Goal: Task Accomplishment & Management: Manage account settings

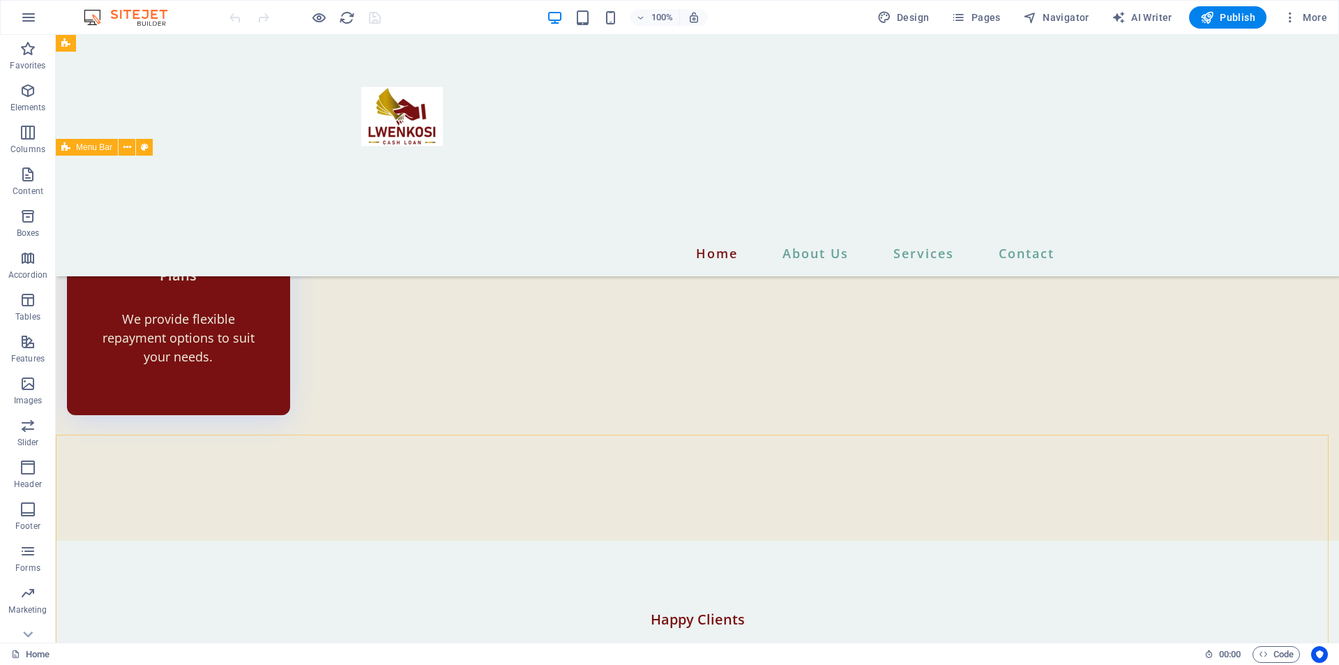
scroll to position [3323, 0]
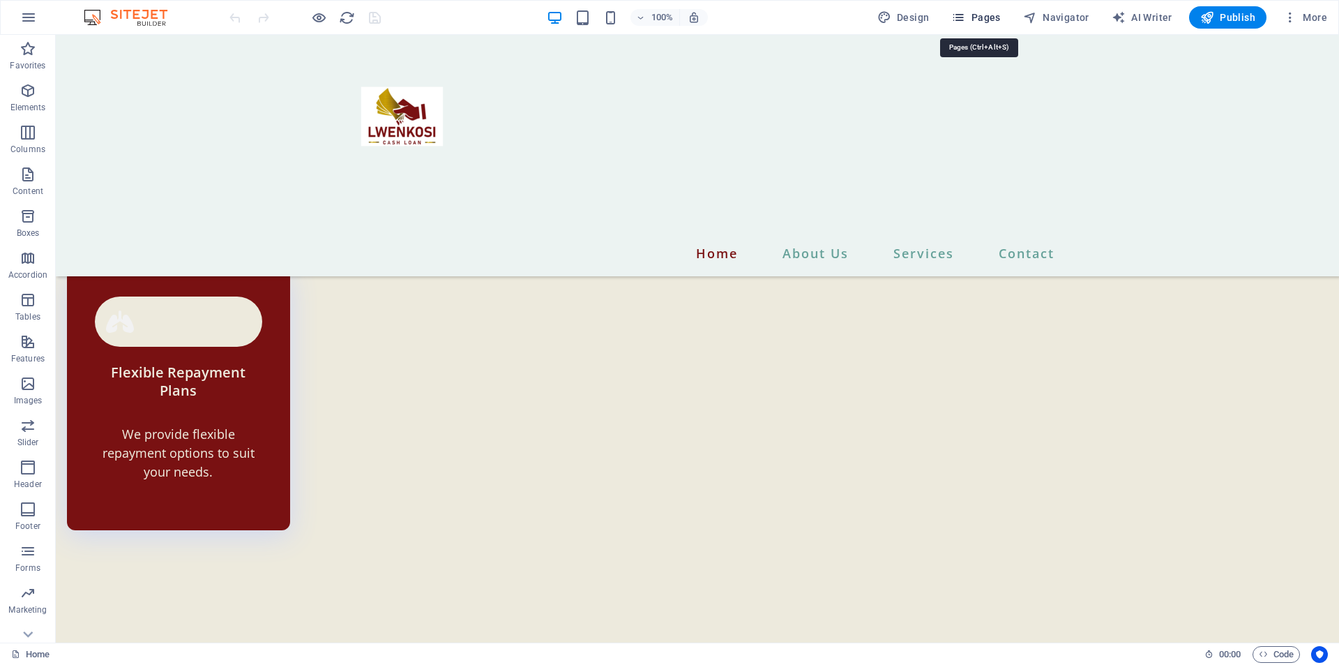
click at [979, 13] on span "Pages" at bounding box center [975, 17] width 49 height 14
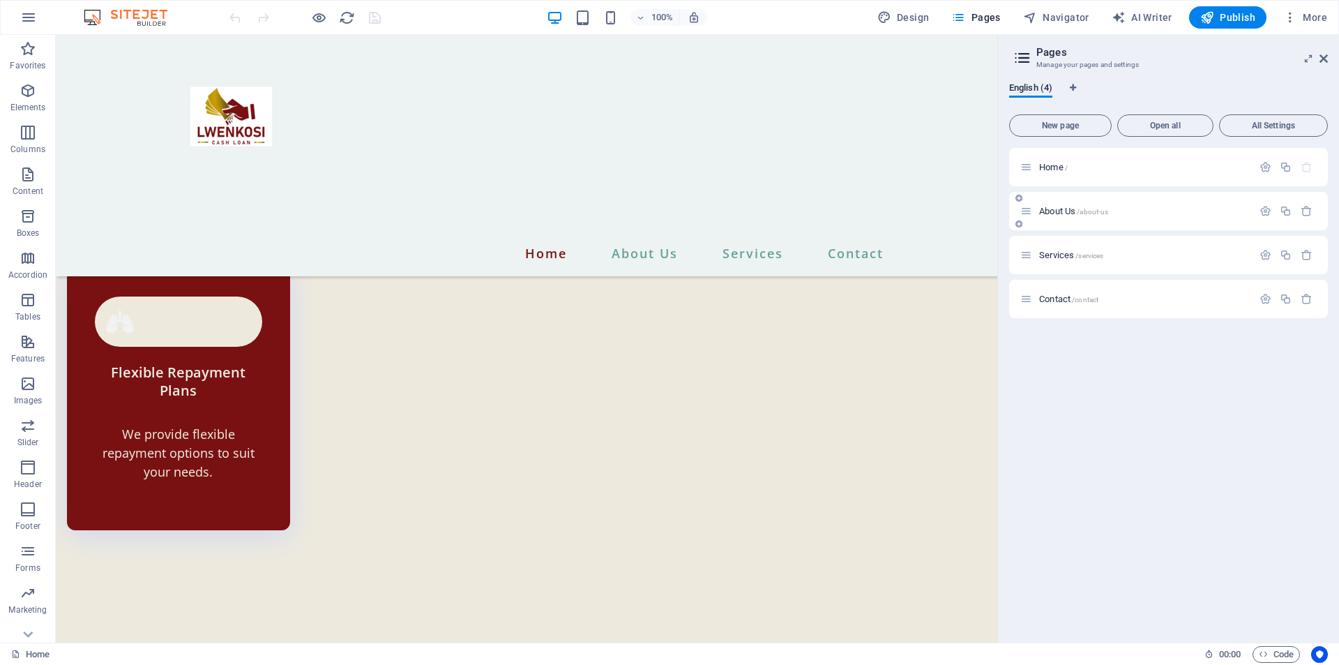
click at [1039, 211] on div "About Us /about-us" at bounding box center [1144, 210] width 218 height 9
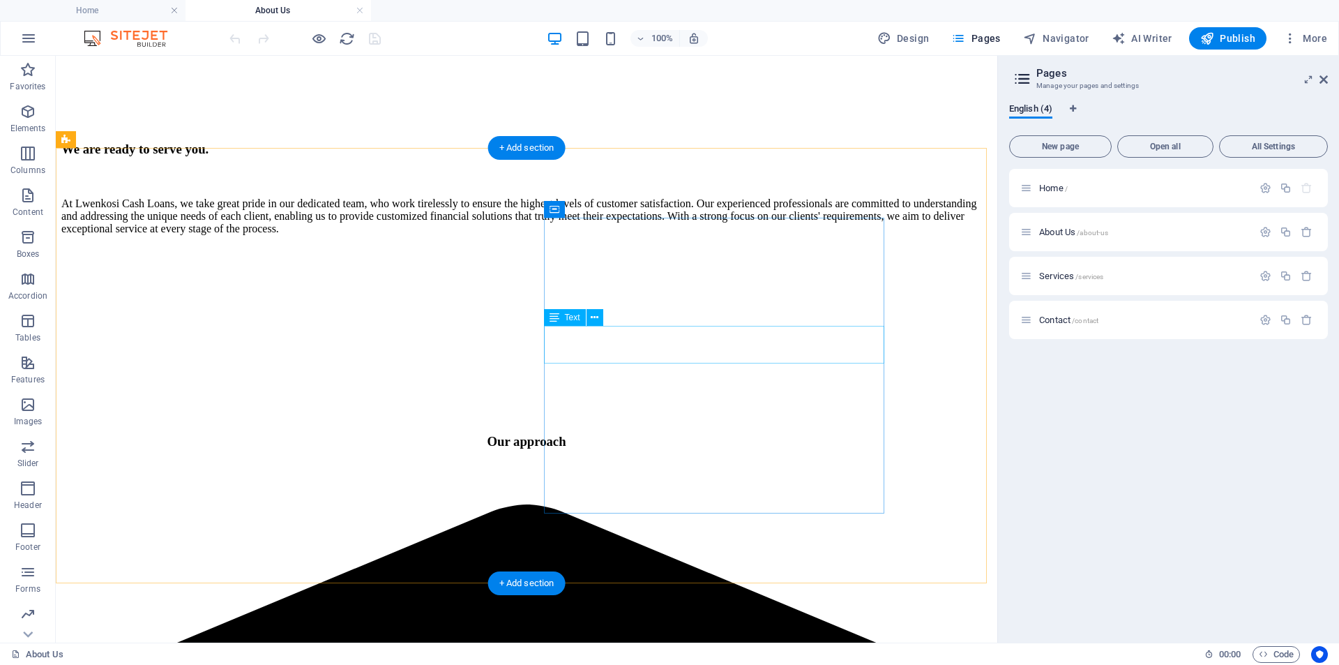
scroll to position [837, 0]
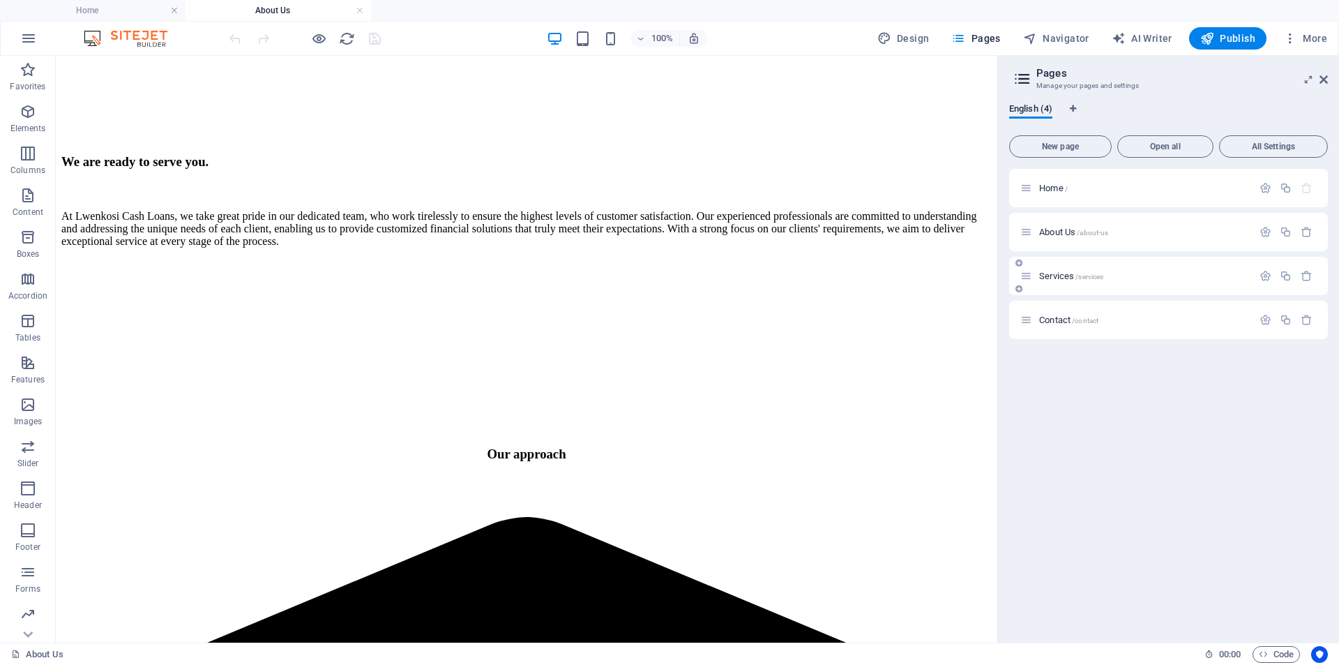
click at [1058, 275] on span "Services /services" at bounding box center [1071, 276] width 64 height 10
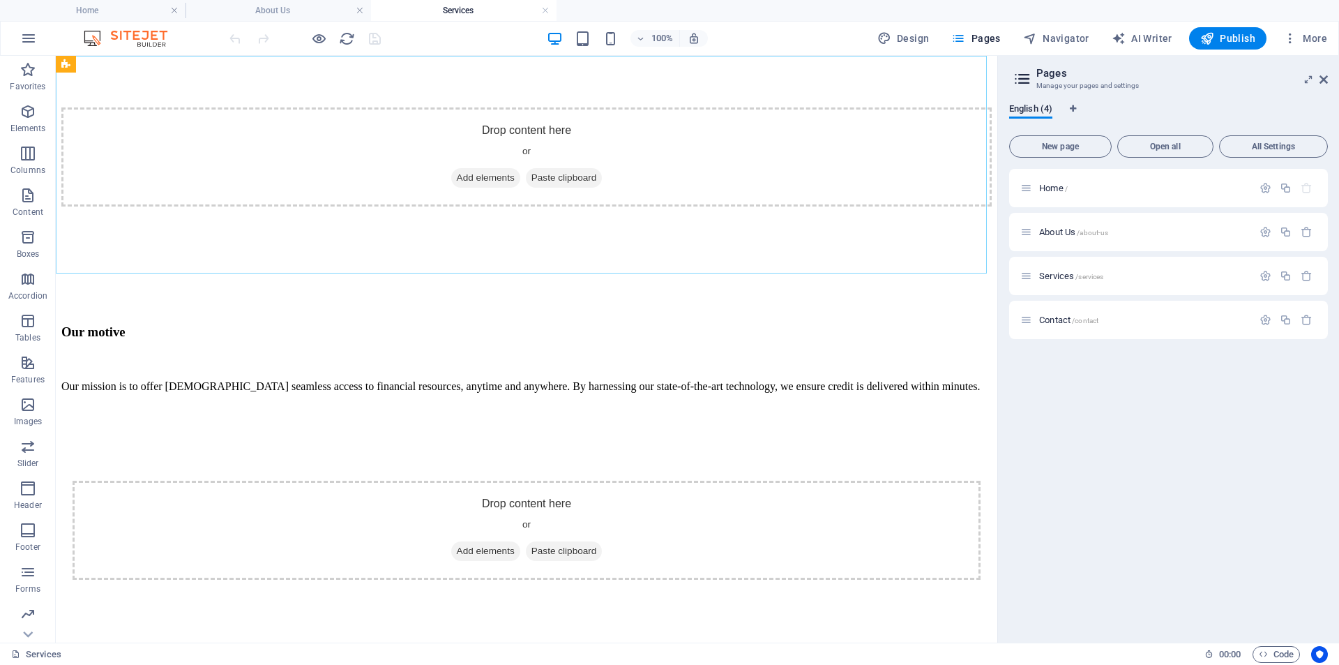
scroll to position [628, 0]
click at [1052, 318] on span "Contact /contact" at bounding box center [1068, 320] width 59 height 10
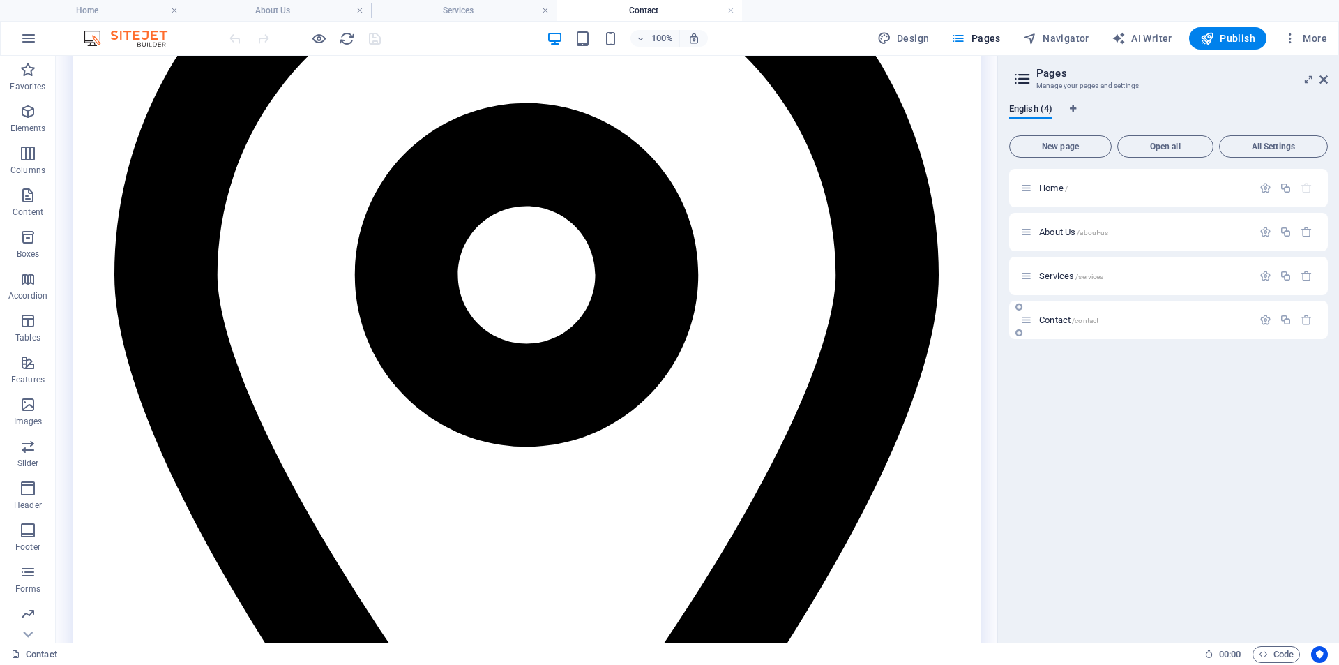
scroll to position [837, 0]
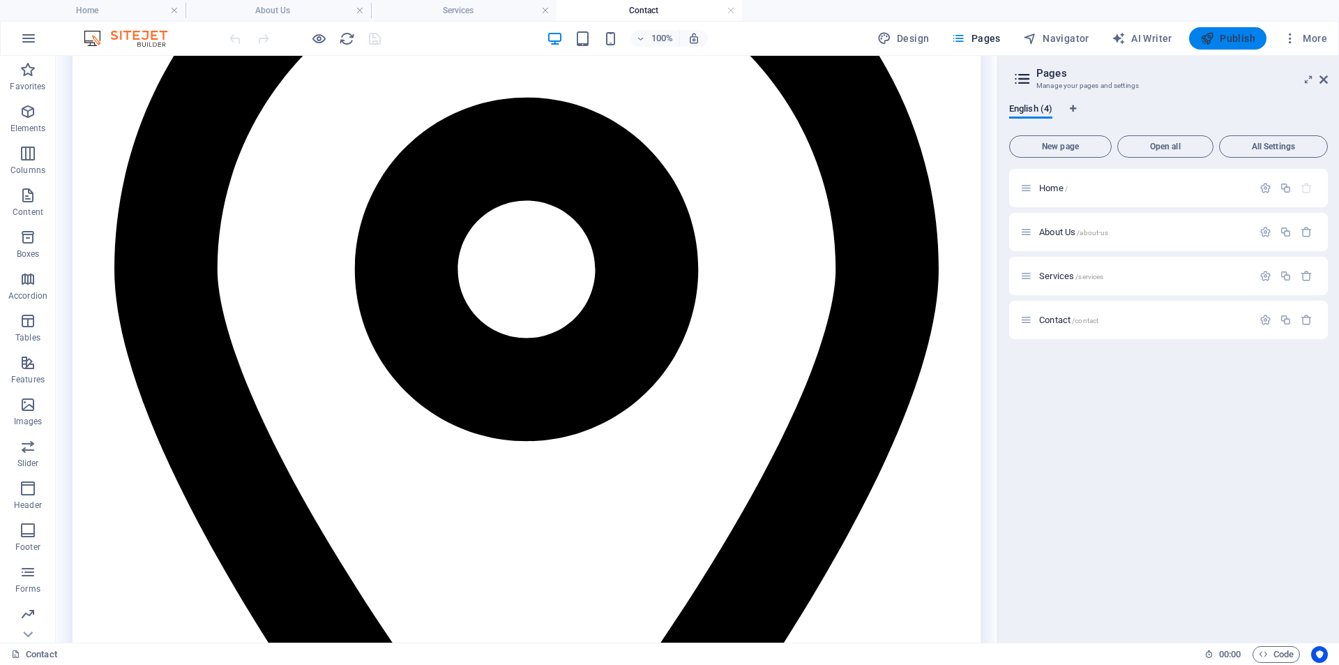
click at [1238, 31] on span "Publish" at bounding box center [1227, 38] width 55 height 14
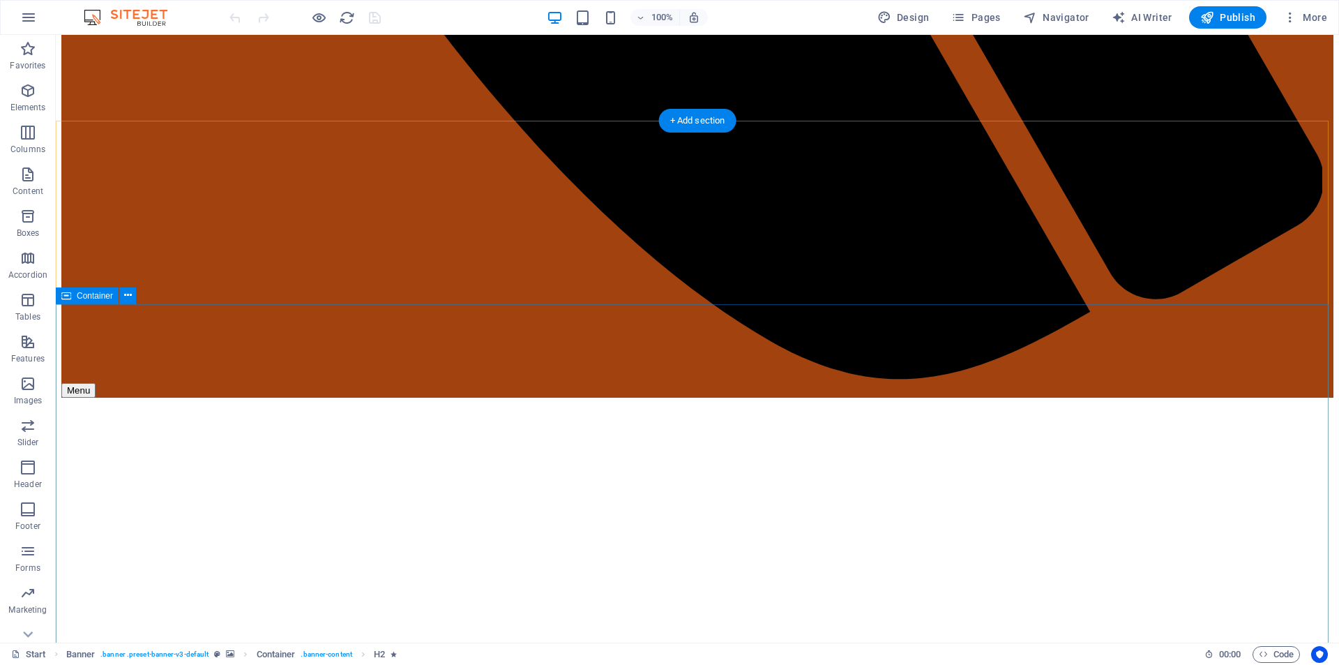
scroll to position [1584, 0]
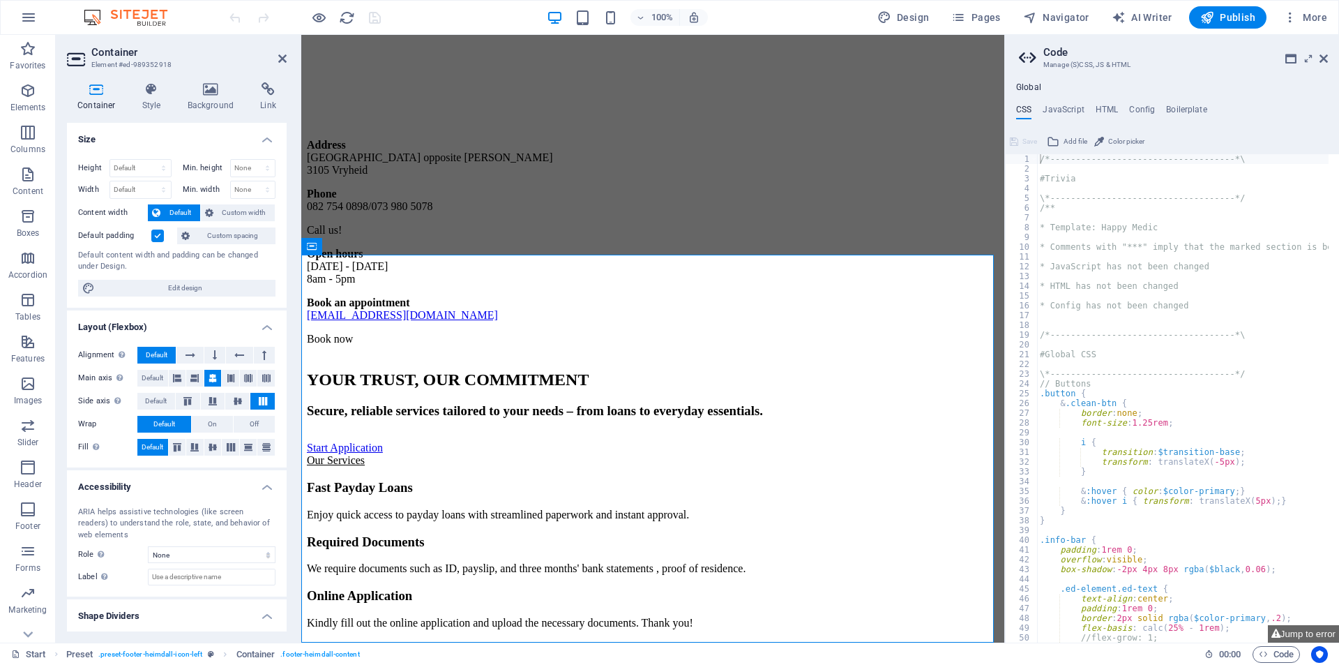
scroll to position [1600, 0]
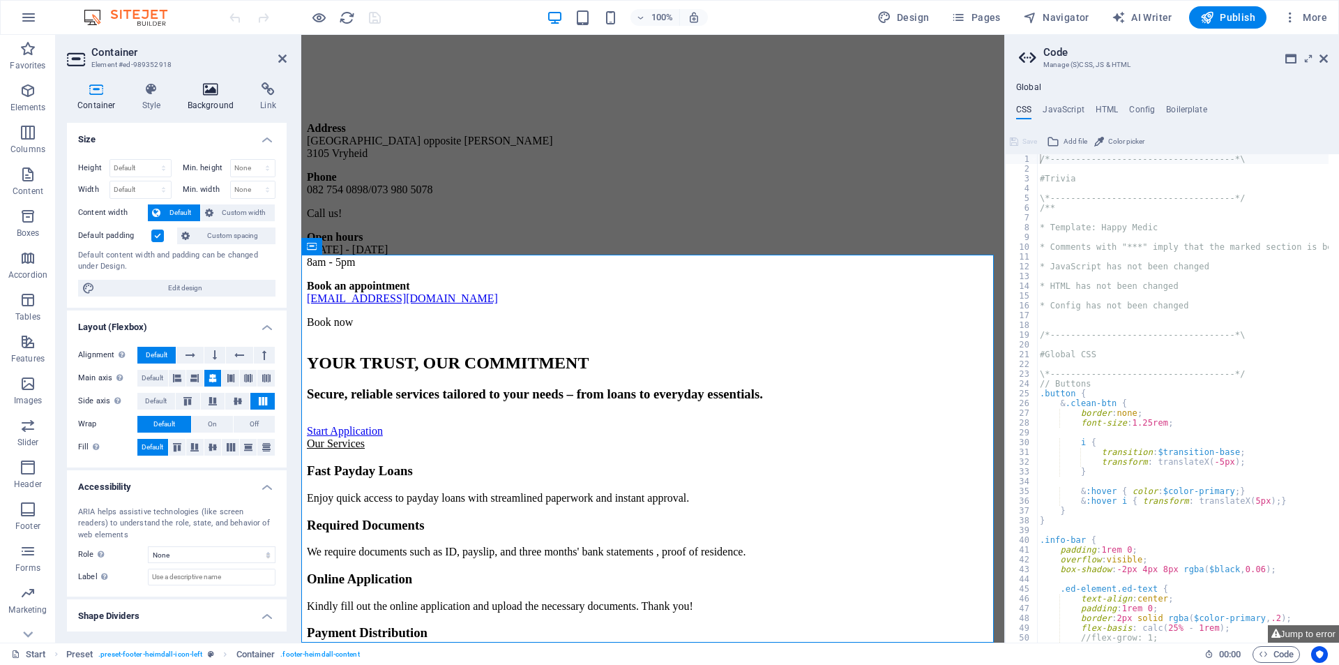
click at [214, 89] on icon at bounding box center [211, 89] width 68 height 14
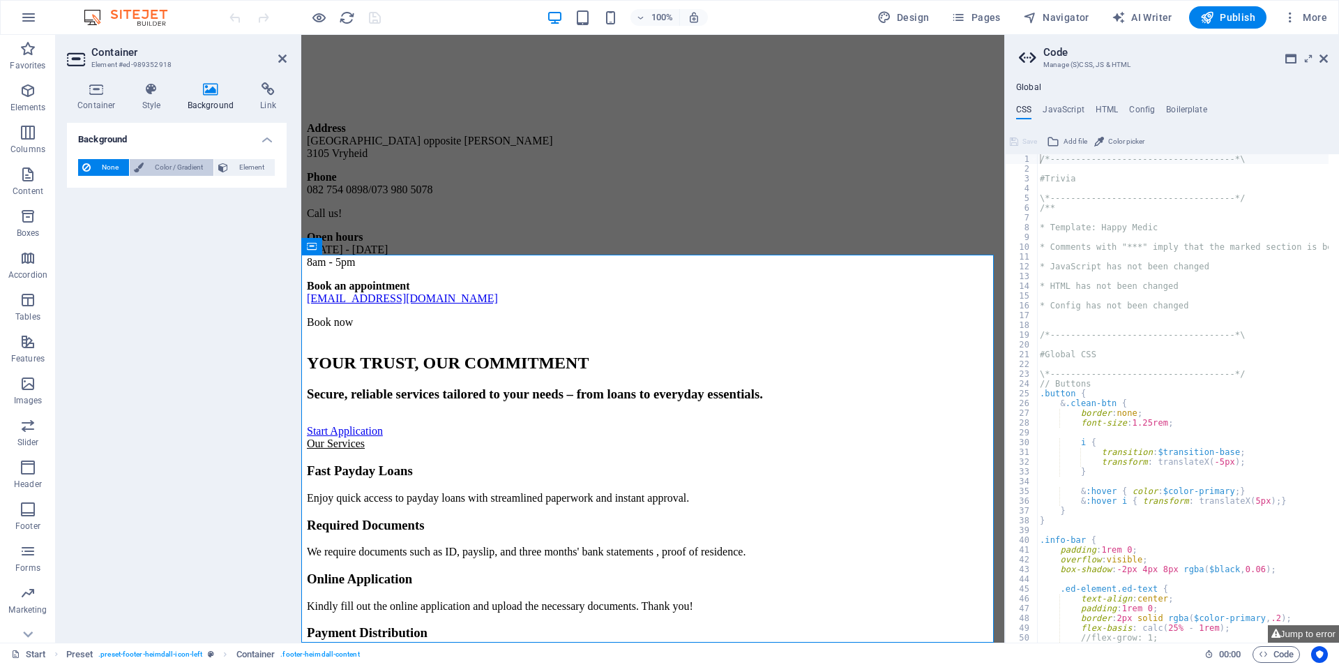
click at [179, 159] on div "None Color / Gradient Element Stretch background to full-width Color overlay Pl…" at bounding box center [177, 168] width 220 height 40
click at [176, 165] on span "Color / Gradient" at bounding box center [178, 167] width 61 height 17
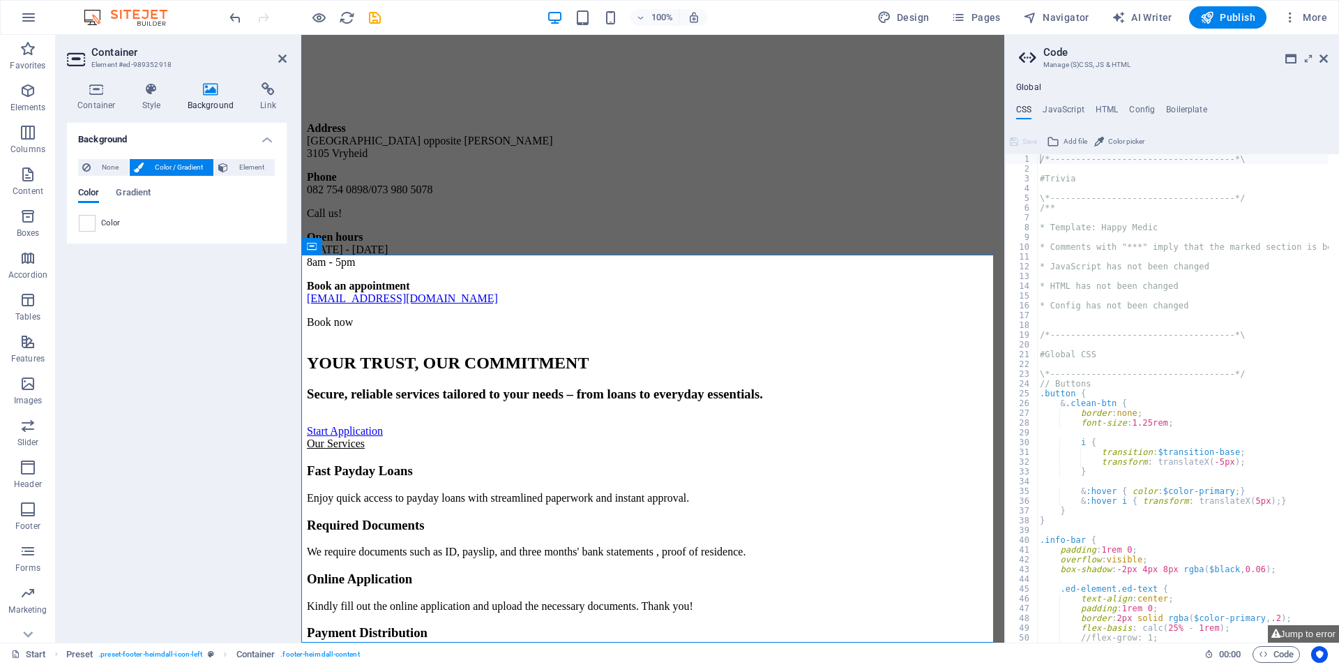
click at [227, 158] on div "None Color / Gradient Element Stretch background to full-width Color overlay Pl…" at bounding box center [177, 196] width 220 height 96
click at [232, 167] on span "Element" at bounding box center [251, 167] width 38 height 17
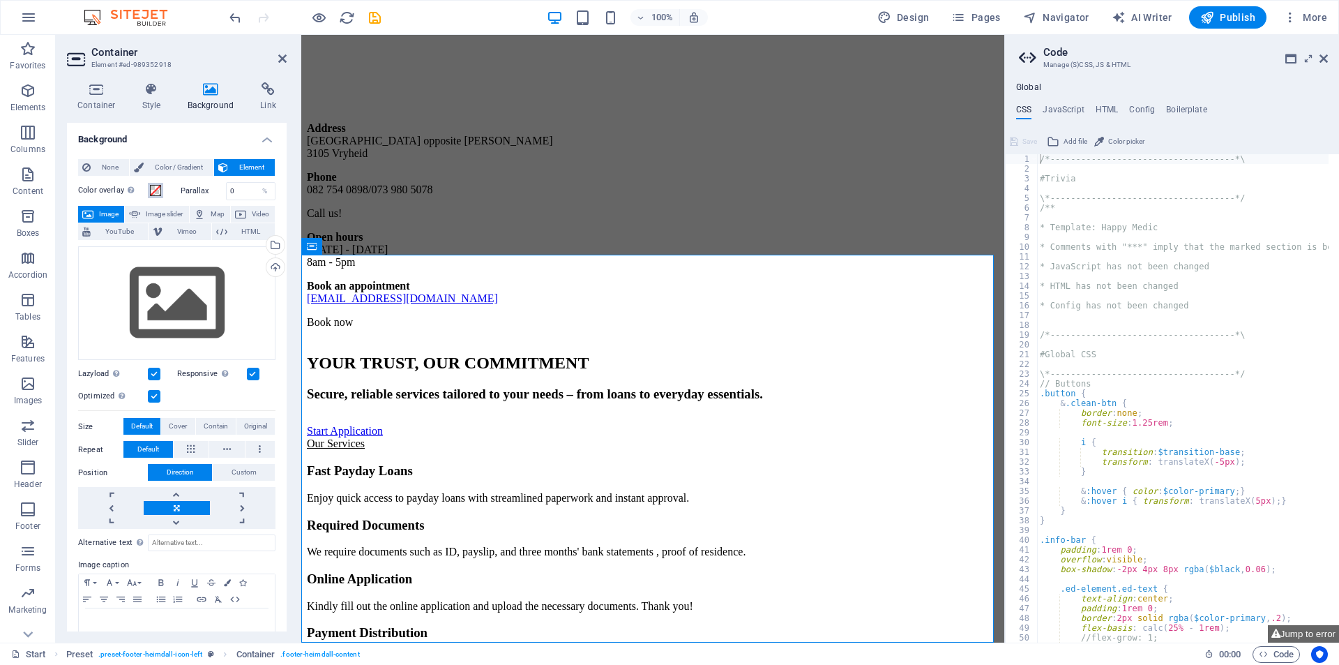
click at [158, 187] on span at bounding box center [155, 190] width 11 height 11
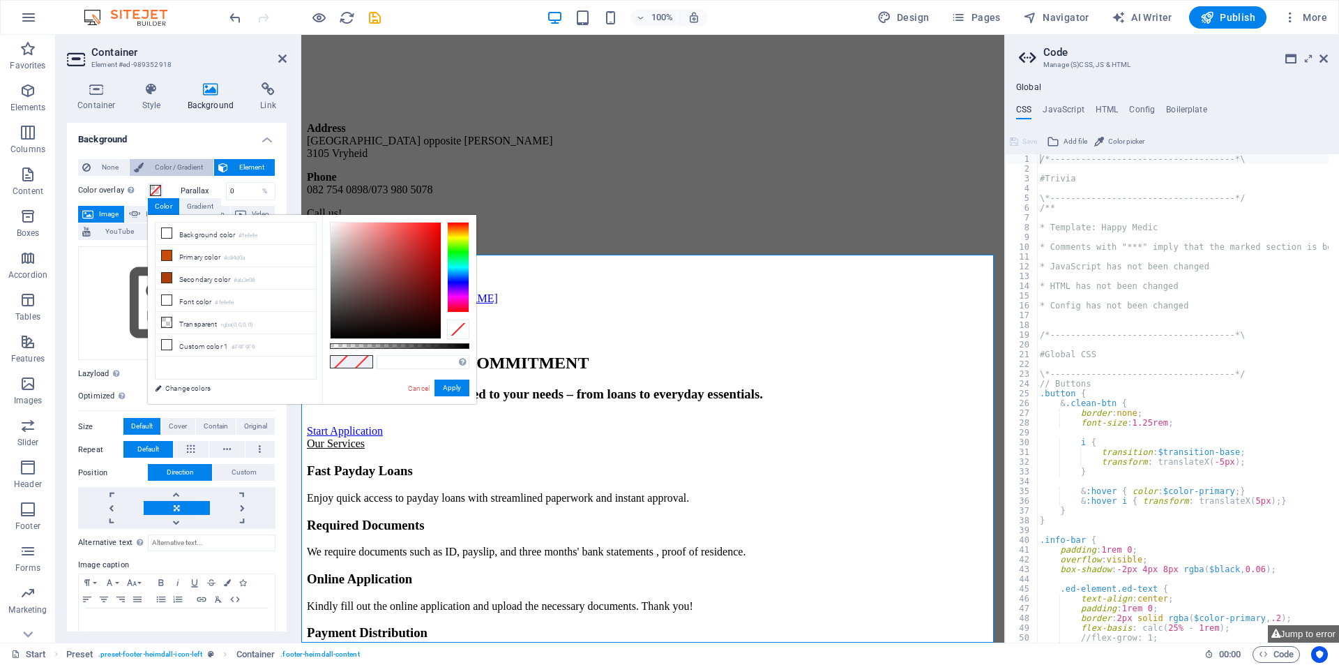
click at [149, 163] on span "Color / Gradient" at bounding box center [178, 167] width 61 height 17
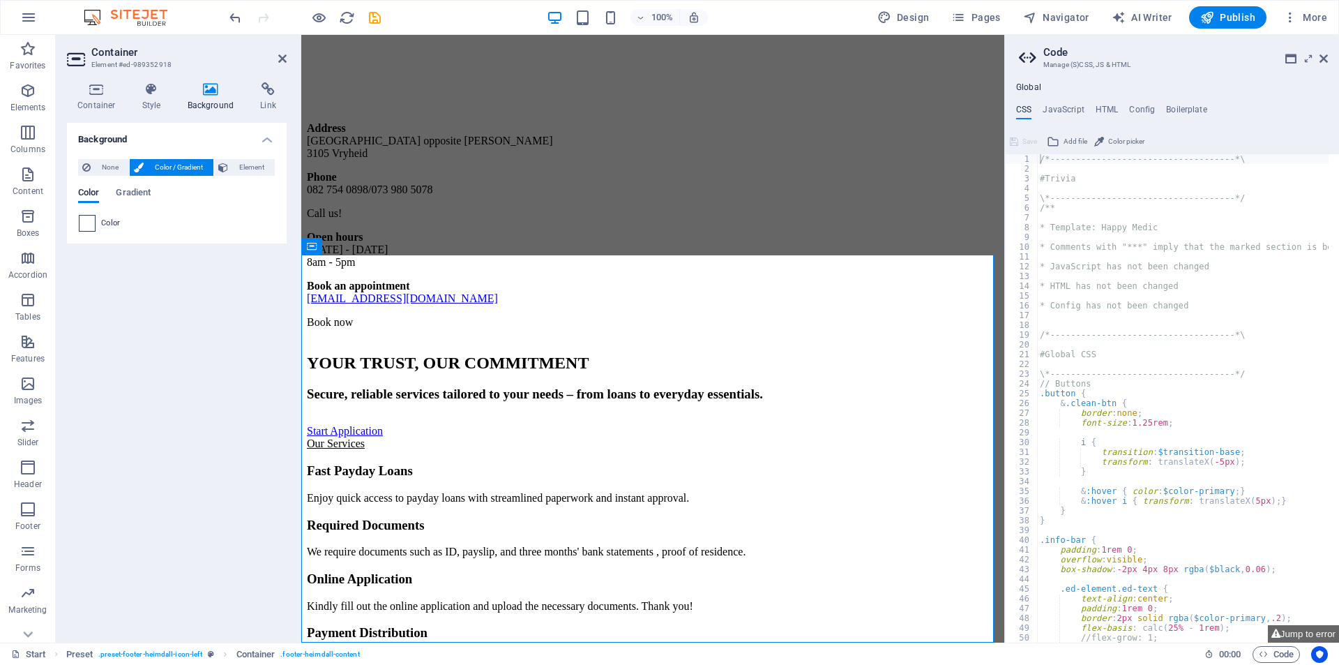
click at [91, 223] on span at bounding box center [86, 222] width 15 height 15
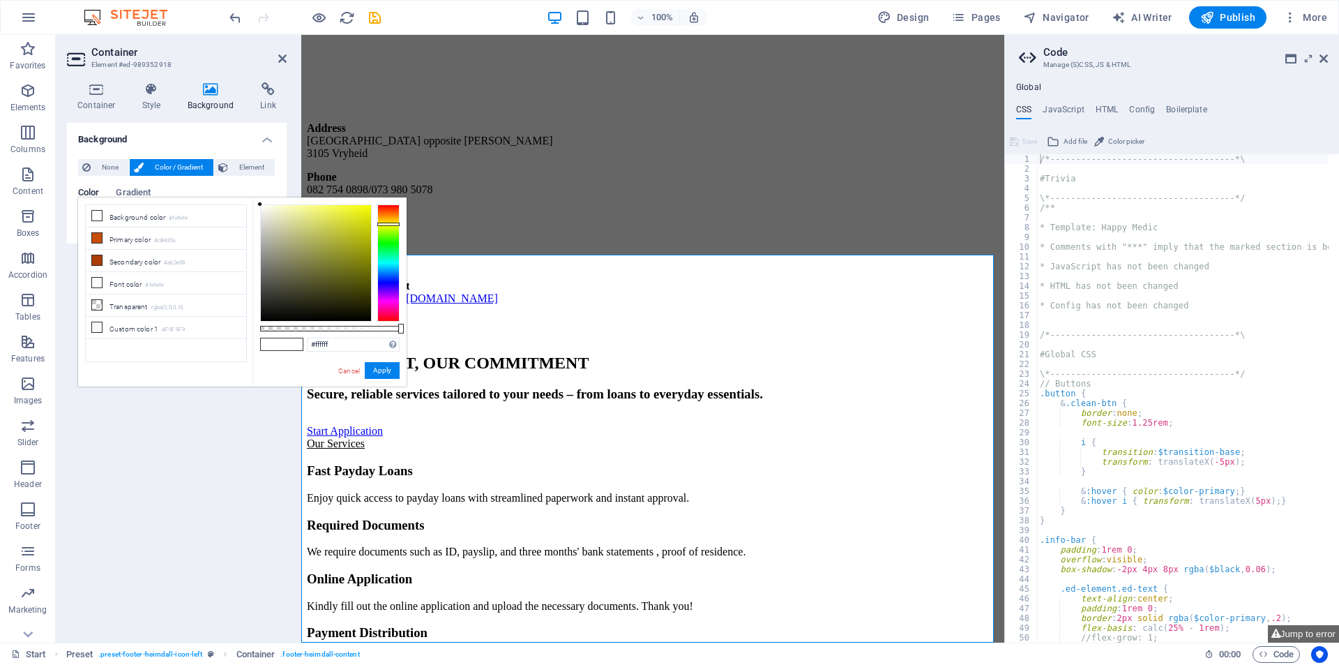
click at [379, 225] on div at bounding box center [388, 262] width 22 height 117
click at [381, 216] on div at bounding box center [388, 262] width 22 height 117
click at [381, 215] on div at bounding box center [388, 215] width 22 height 3
click at [383, 211] on div at bounding box center [388, 262] width 22 height 117
click at [383, 211] on div at bounding box center [388, 210] width 22 height 3
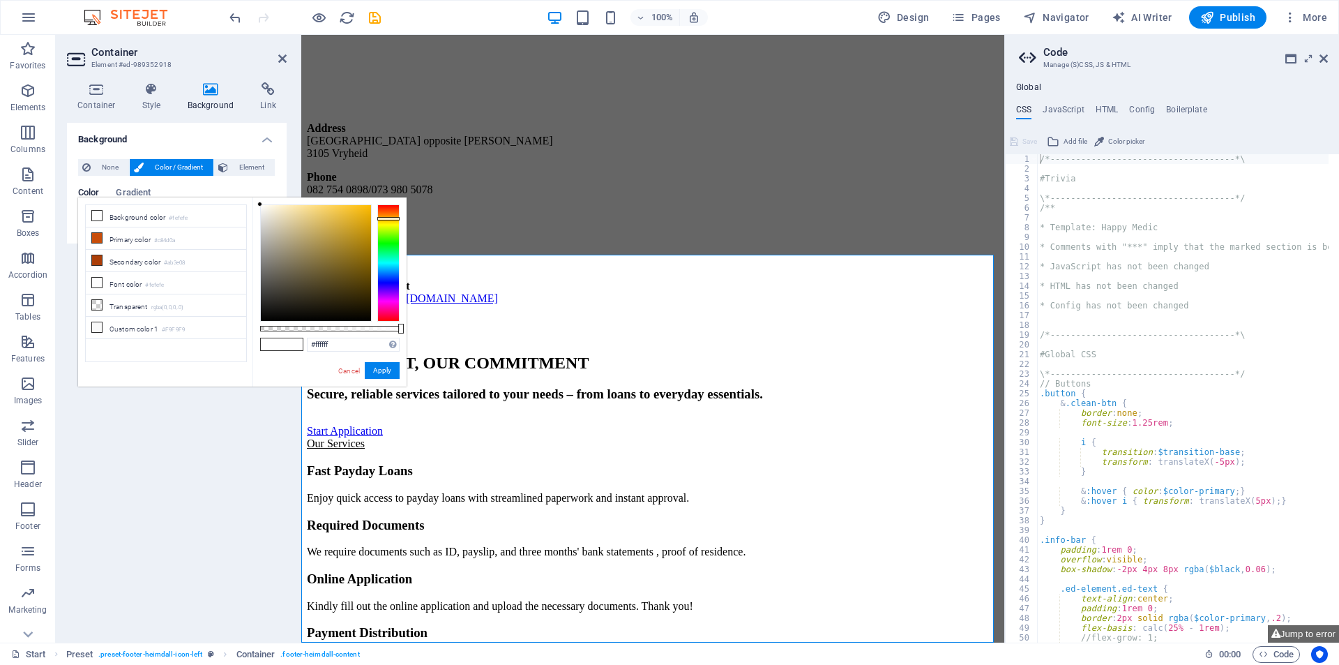
click at [384, 218] on div at bounding box center [388, 262] width 22 height 117
drag, startPoint x: 384, startPoint y: 218, endPoint x: 386, endPoint y: 230, distance: 11.9
click at [386, 230] on div at bounding box center [388, 230] width 22 height 3
drag, startPoint x: 386, startPoint y: 227, endPoint x: 388, endPoint y: 217, distance: 10.0
click at [388, 217] on div at bounding box center [388, 262] width 22 height 117
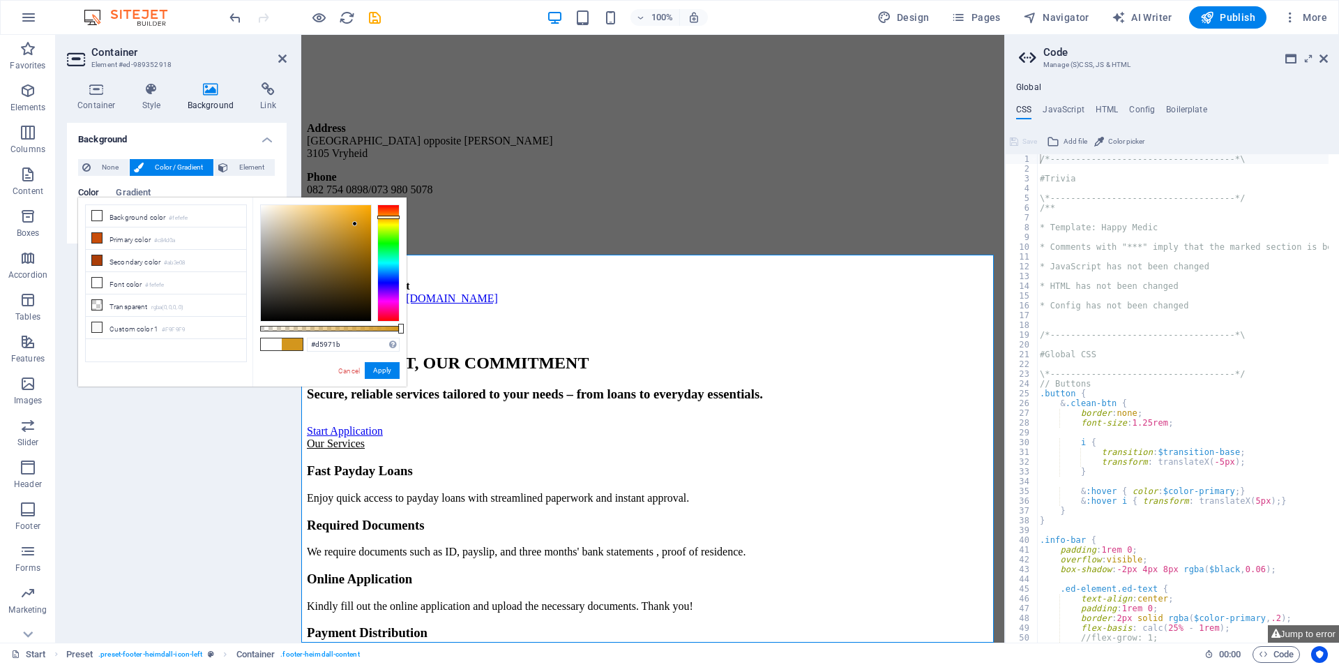
click at [356, 223] on div at bounding box center [316, 263] width 110 height 116
click at [362, 218] on div at bounding box center [316, 263] width 110 height 116
drag, startPoint x: 363, startPoint y: 212, endPoint x: 358, endPoint y: 254, distance: 42.2
click at [358, 254] on div at bounding box center [316, 263] width 110 height 116
click at [381, 218] on div at bounding box center [388, 217] width 22 height 3
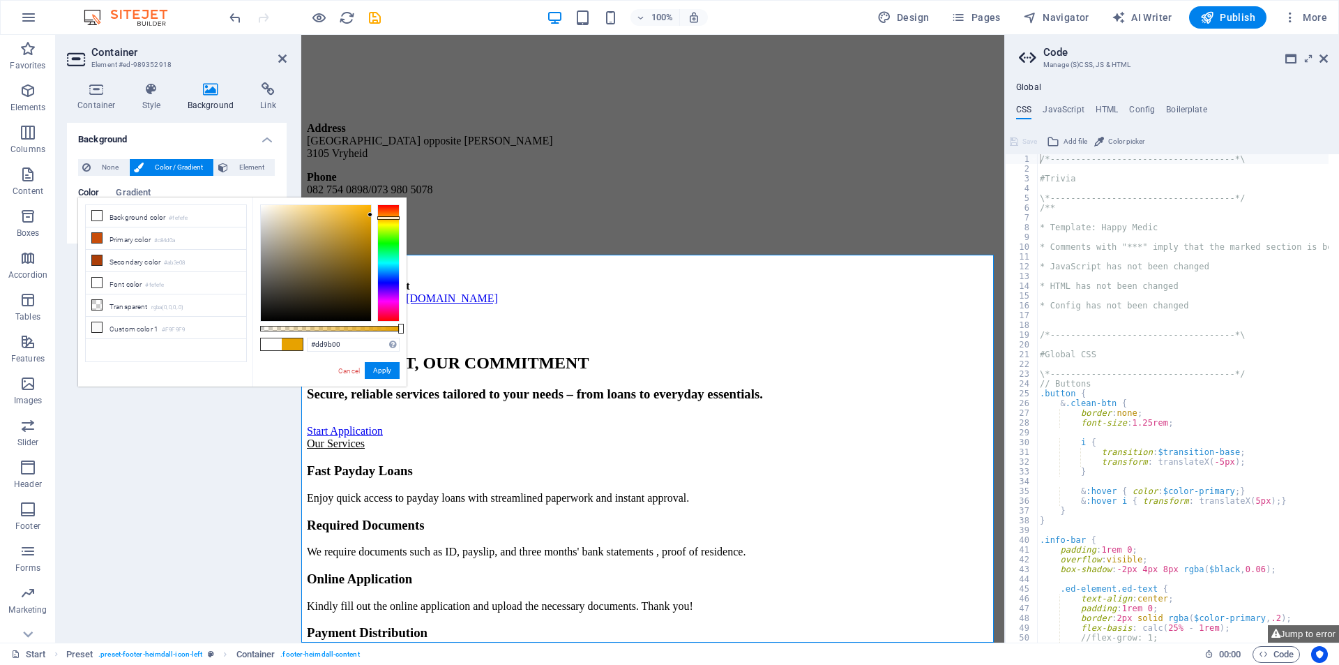
drag, startPoint x: 359, startPoint y: 236, endPoint x: 377, endPoint y: 222, distance: 23.3
click at [377, 221] on div at bounding box center [329, 262] width 139 height 117
click at [381, 215] on div at bounding box center [388, 262] width 22 height 117
click at [381, 220] on div at bounding box center [388, 262] width 22 height 117
click at [381, 215] on div at bounding box center [388, 262] width 22 height 117
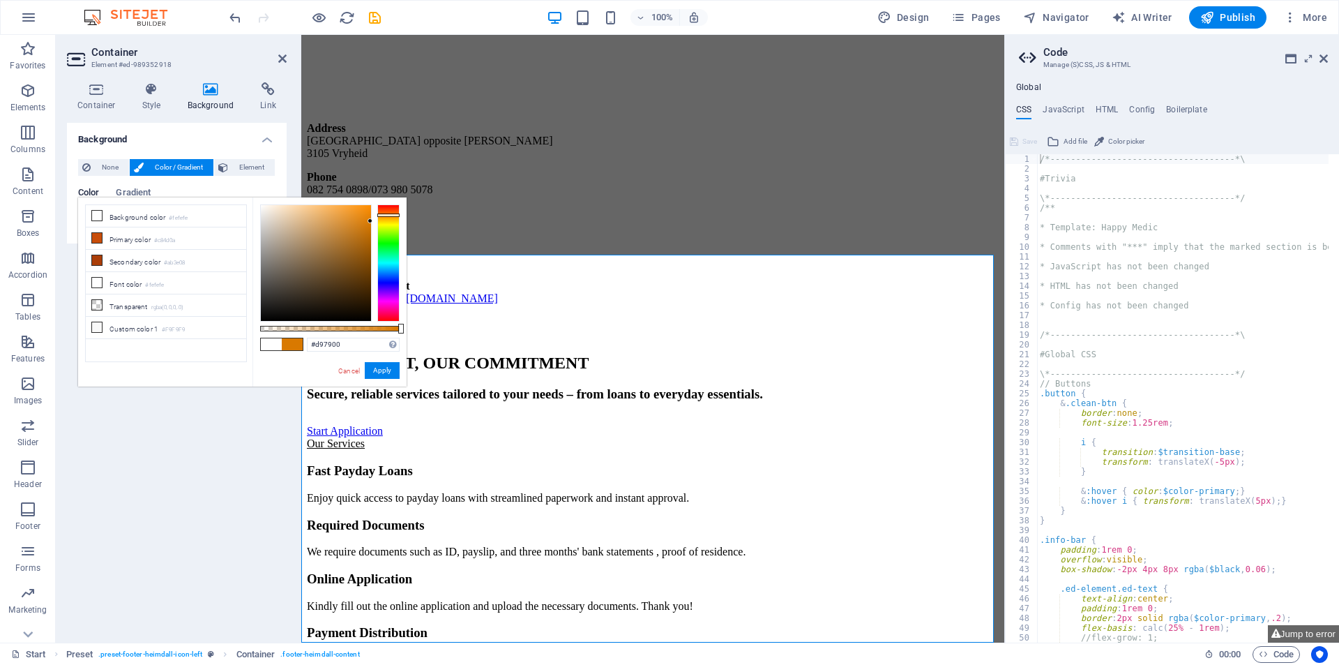
click at [372, 219] on div at bounding box center [329, 262] width 139 height 117
drag, startPoint x: 368, startPoint y: 222, endPoint x: 349, endPoint y: 256, distance: 38.1
click at [349, 256] on div at bounding box center [316, 263] width 110 height 116
click at [380, 367] on button "Apply" at bounding box center [382, 370] width 35 height 17
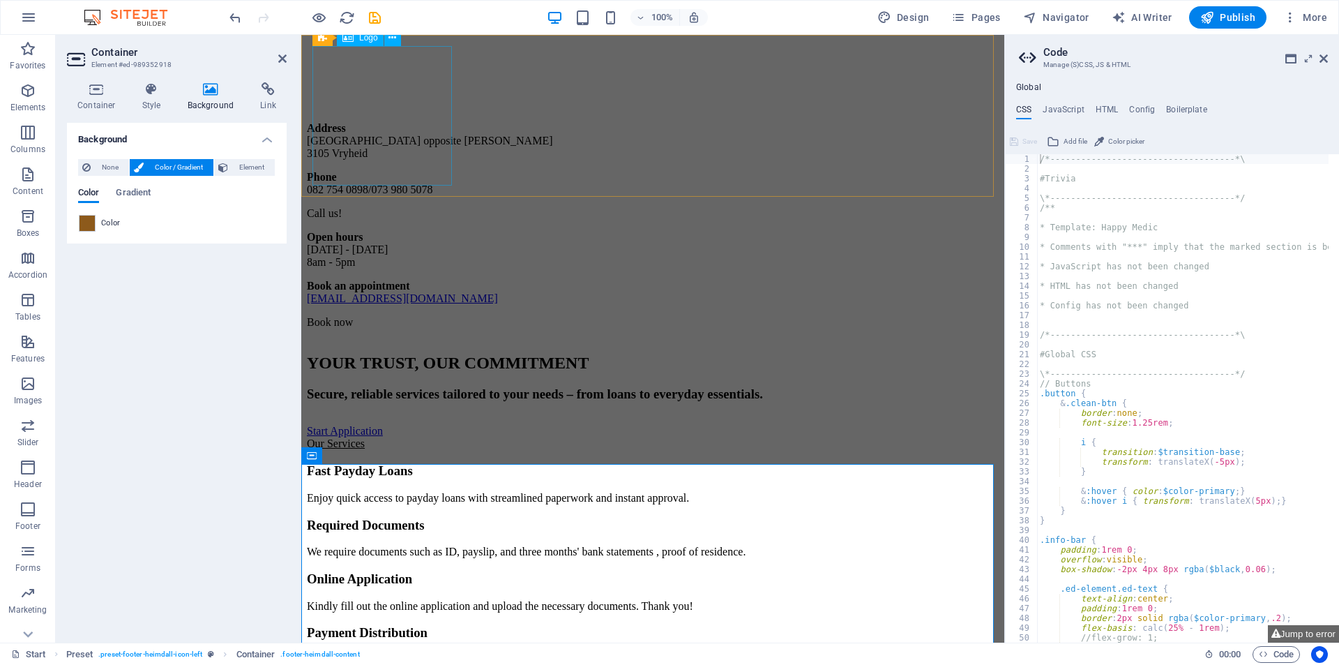
scroll to position [1391, 0]
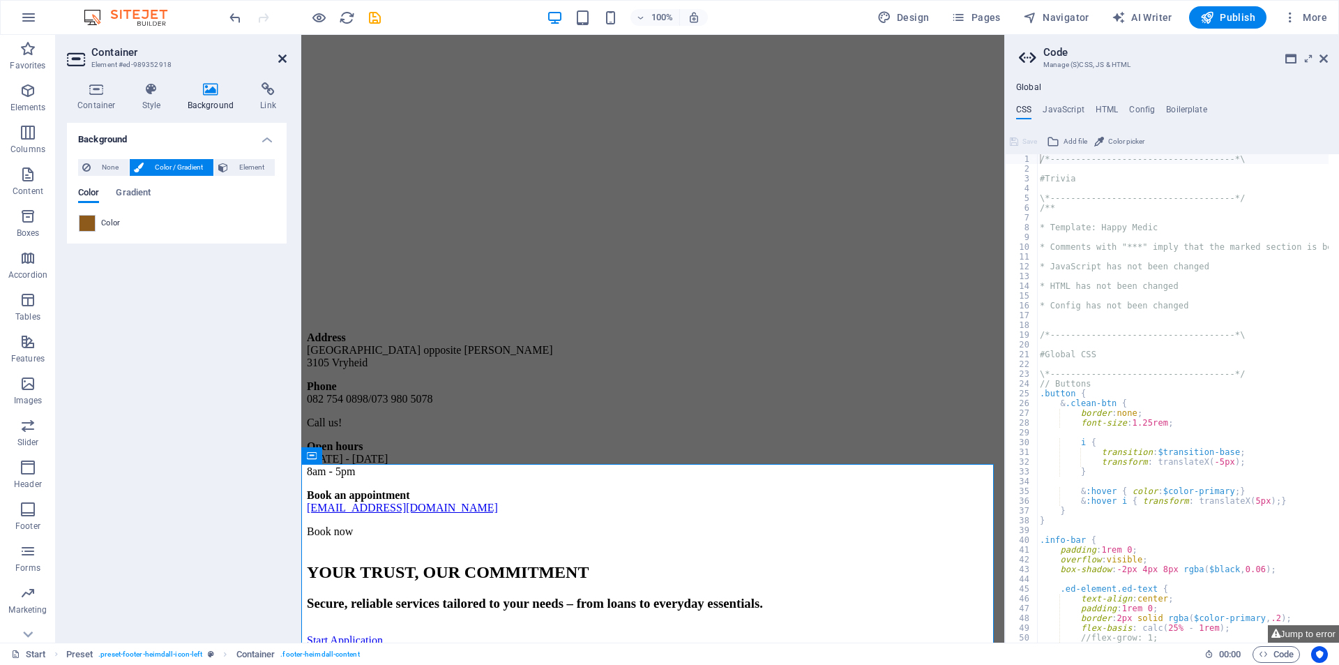
drag, startPoint x: 281, startPoint y: 62, endPoint x: 229, endPoint y: 27, distance: 62.3
click at [281, 62] on icon at bounding box center [282, 58] width 8 height 11
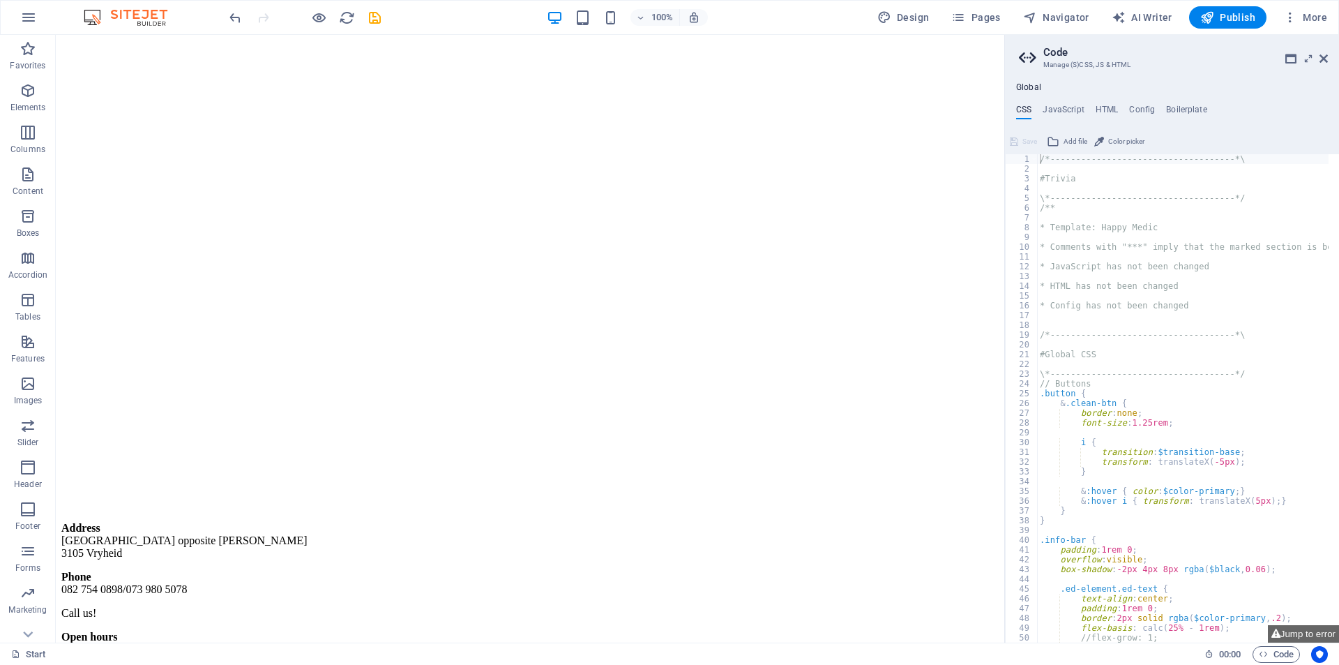
scroll to position [1584, 0]
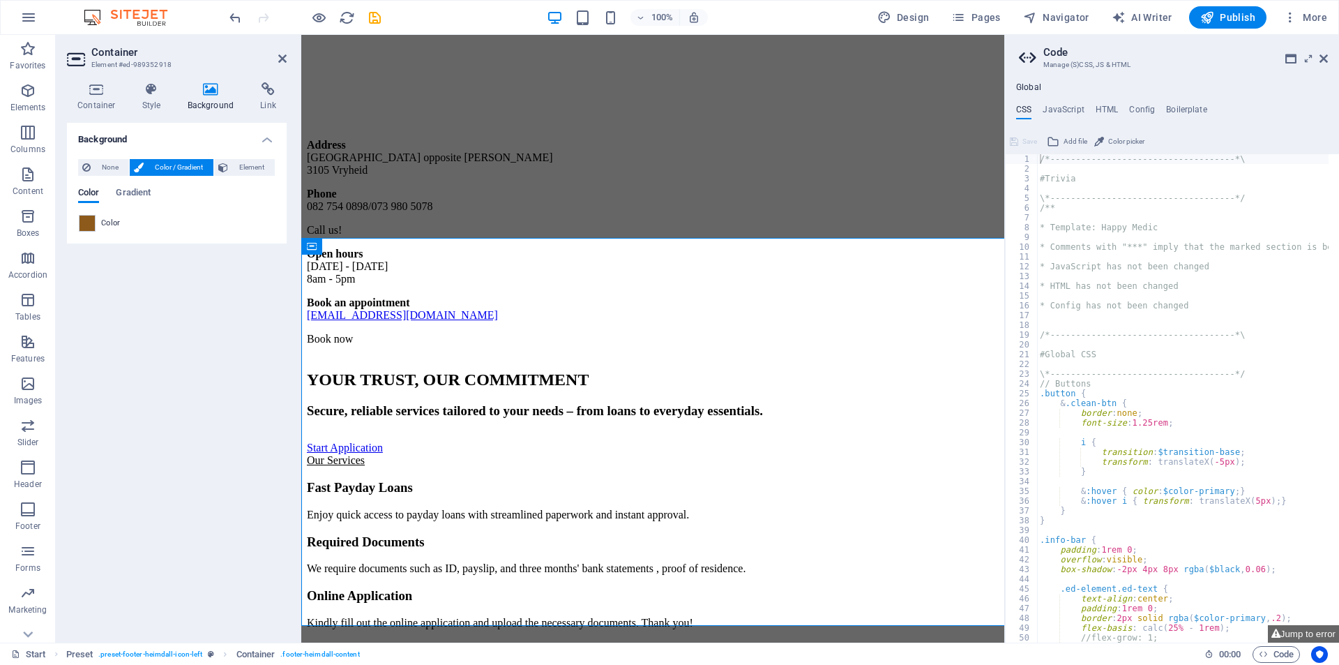
scroll to position [1600, 0]
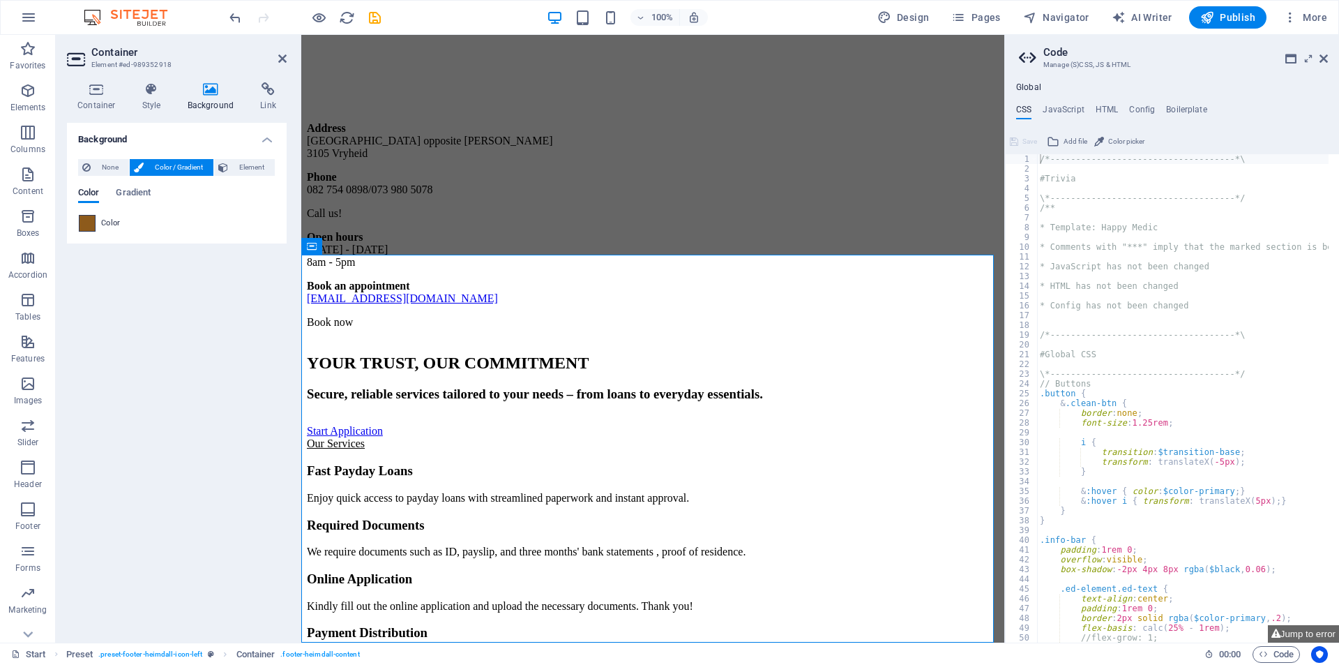
click at [89, 216] on span at bounding box center [86, 222] width 15 height 15
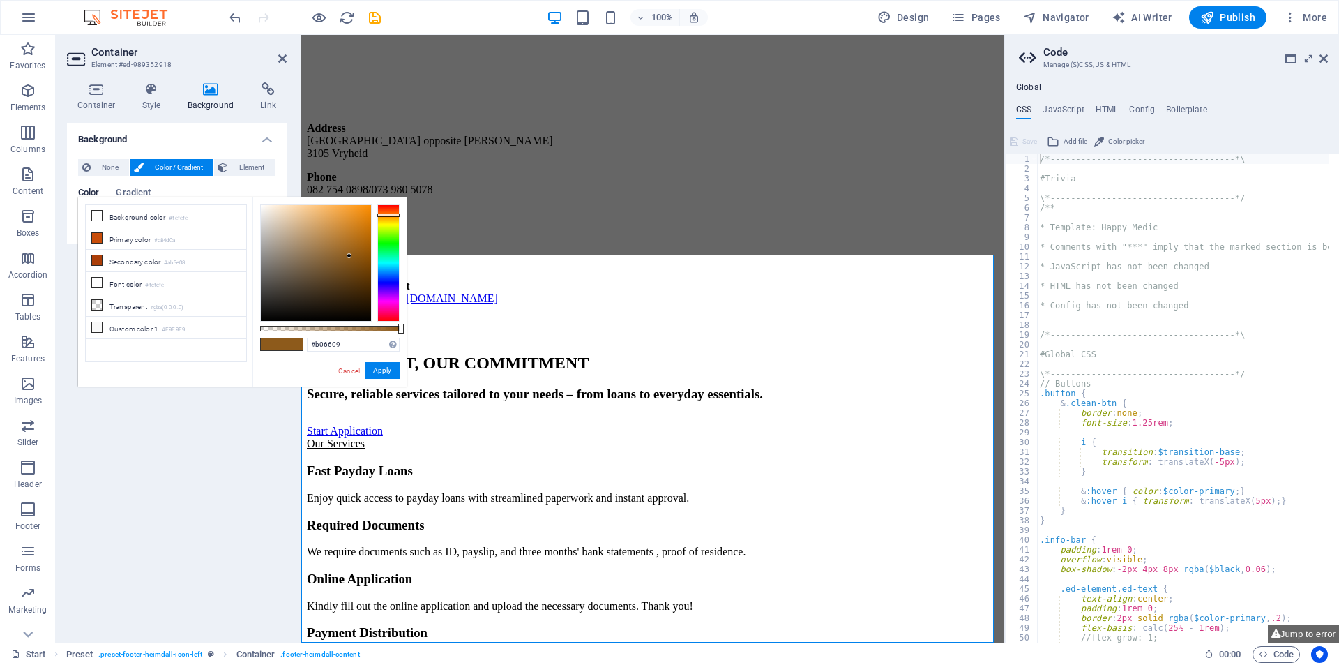
click at [365, 240] on div at bounding box center [316, 263] width 110 height 116
click at [368, 229] on div at bounding box center [316, 263] width 110 height 116
click at [369, 226] on div at bounding box center [368, 225] width 5 height 5
drag, startPoint x: 391, startPoint y: 330, endPoint x: 440, endPoint y: 322, distance: 49.4
click at [440, 322] on body "sibenliloans.co.za Start Favorites Elements Columns Content Boxes Accordion Tab…" at bounding box center [669, 332] width 1339 height 665
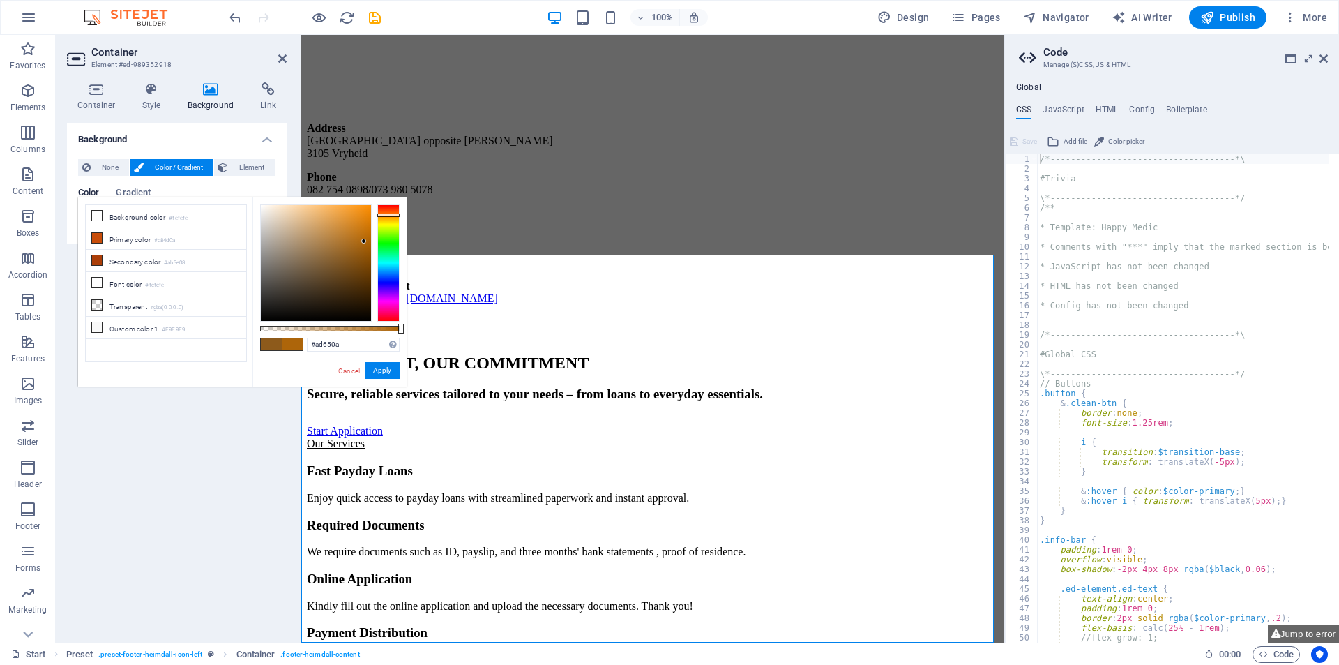
click at [364, 241] on div at bounding box center [316, 263] width 110 height 116
click at [364, 241] on div at bounding box center [363, 240] width 5 height 5
type input "#804904"
click at [367, 262] on div at bounding box center [316, 263] width 110 height 116
click at [383, 366] on button "Apply" at bounding box center [382, 370] width 35 height 17
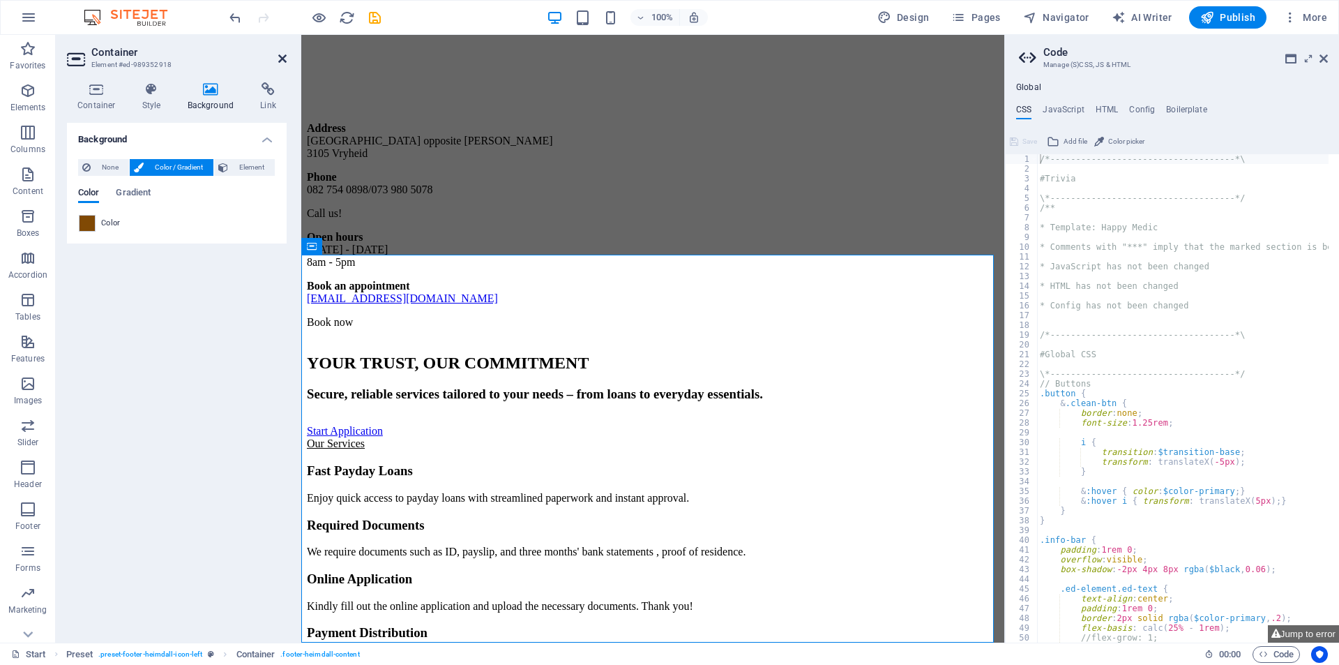
click at [285, 63] on icon at bounding box center [282, 58] width 8 height 11
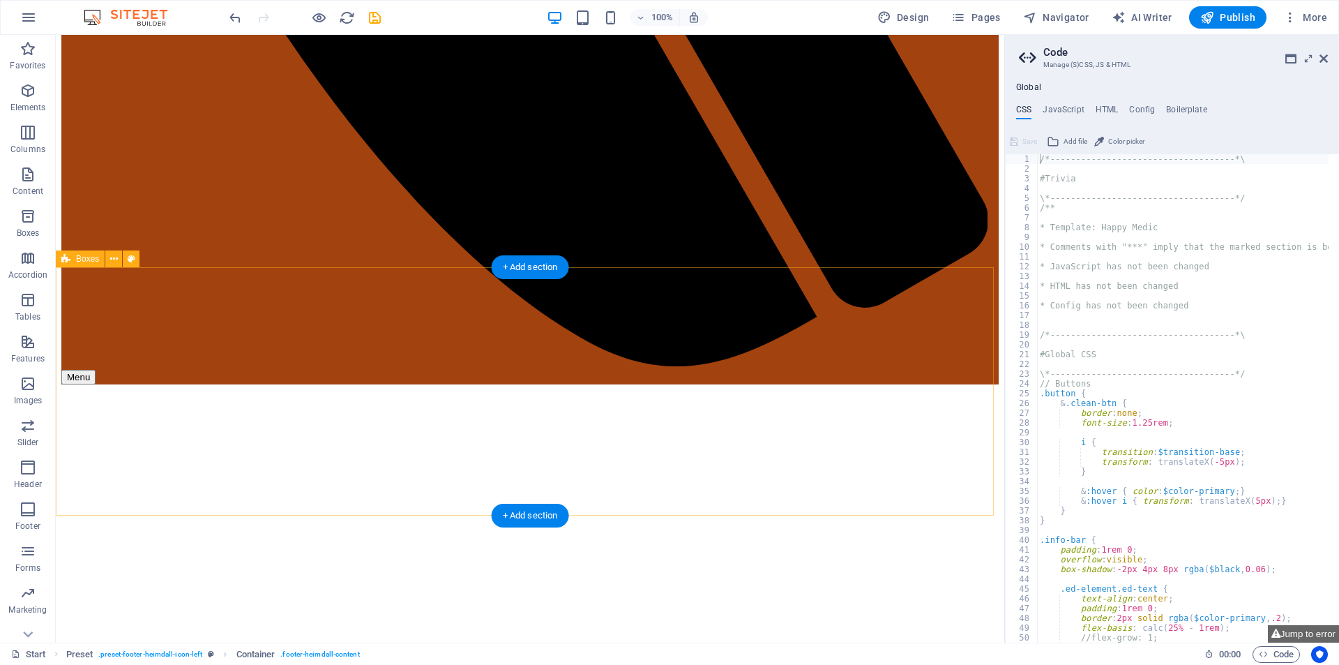
scroll to position [1165, 0]
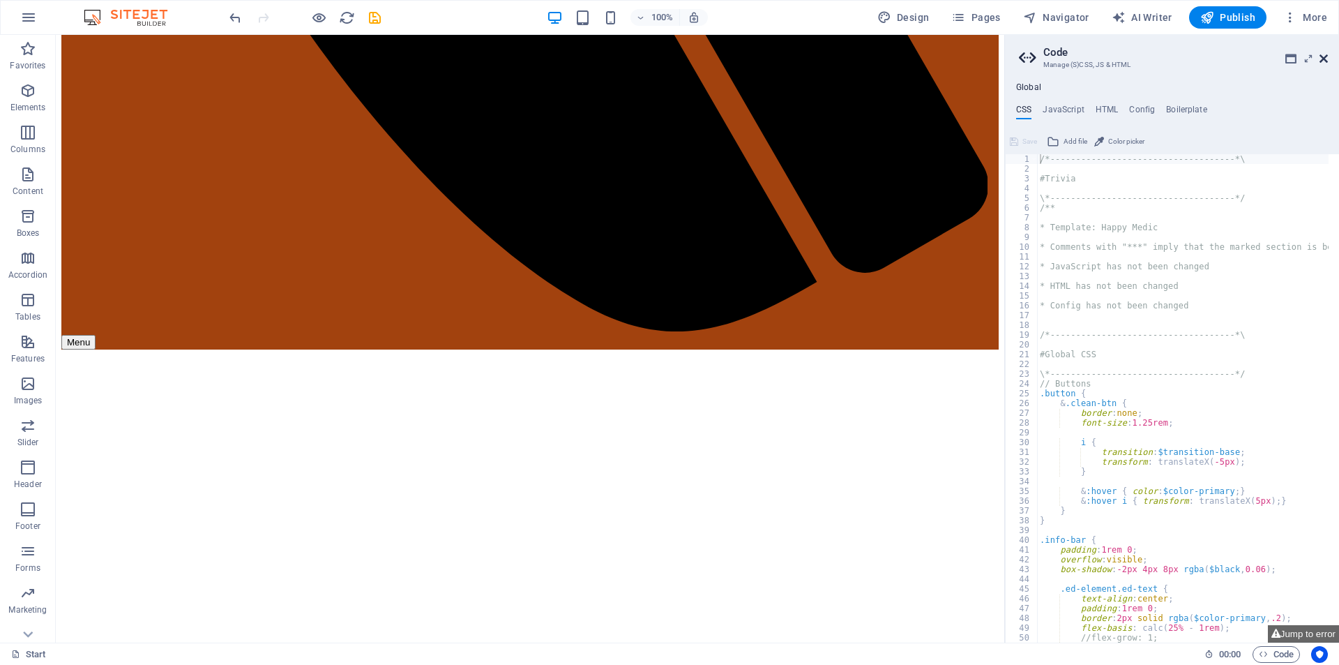
click at [1322, 54] on icon at bounding box center [1323, 58] width 8 height 11
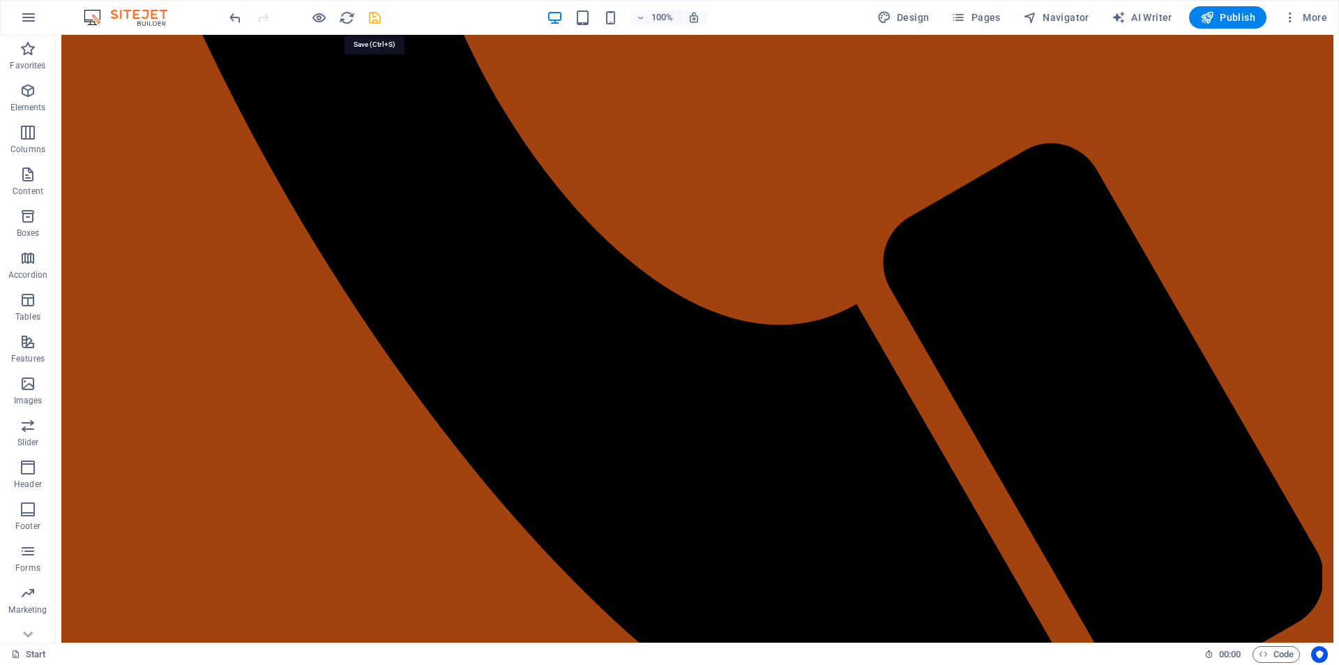
click at [368, 19] on icon "save" at bounding box center [375, 18] width 16 height 16
checkbox input "false"
click at [980, 16] on span "Pages" at bounding box center [975, 17] width 49 height 14
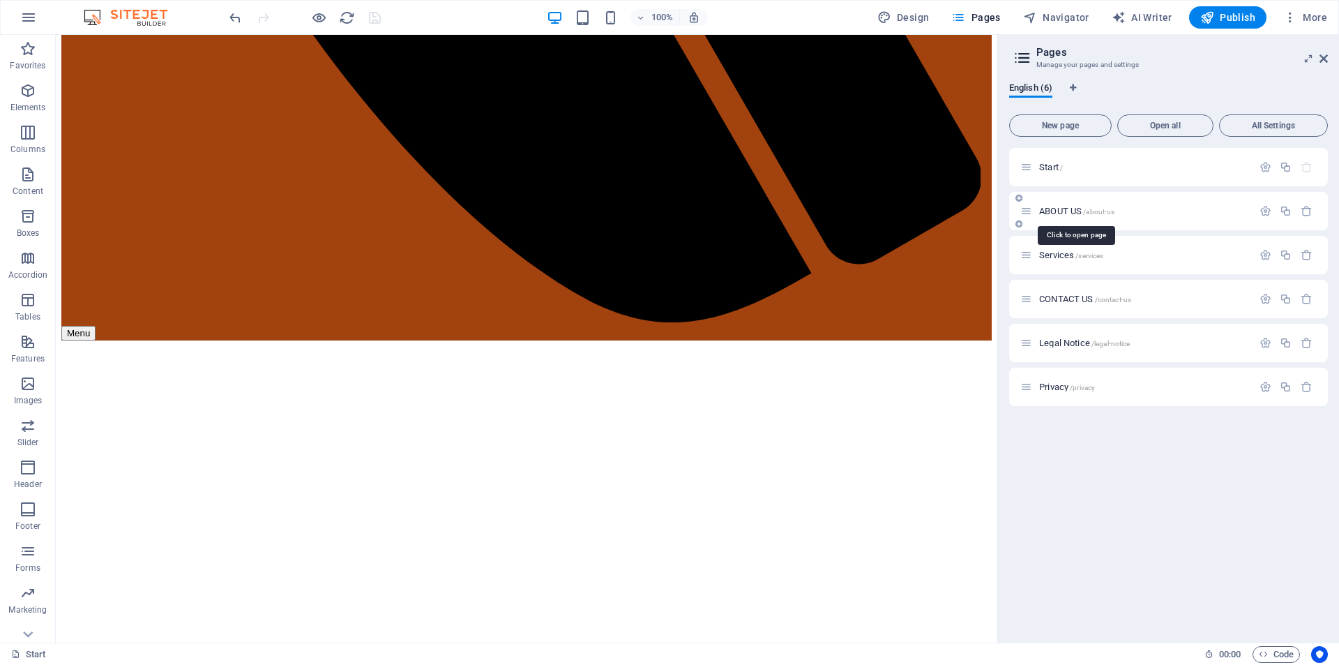
click at [1047, 213] on span "ABOUT US /about-us" at bounding box center [1076, 211] width 75 height 10
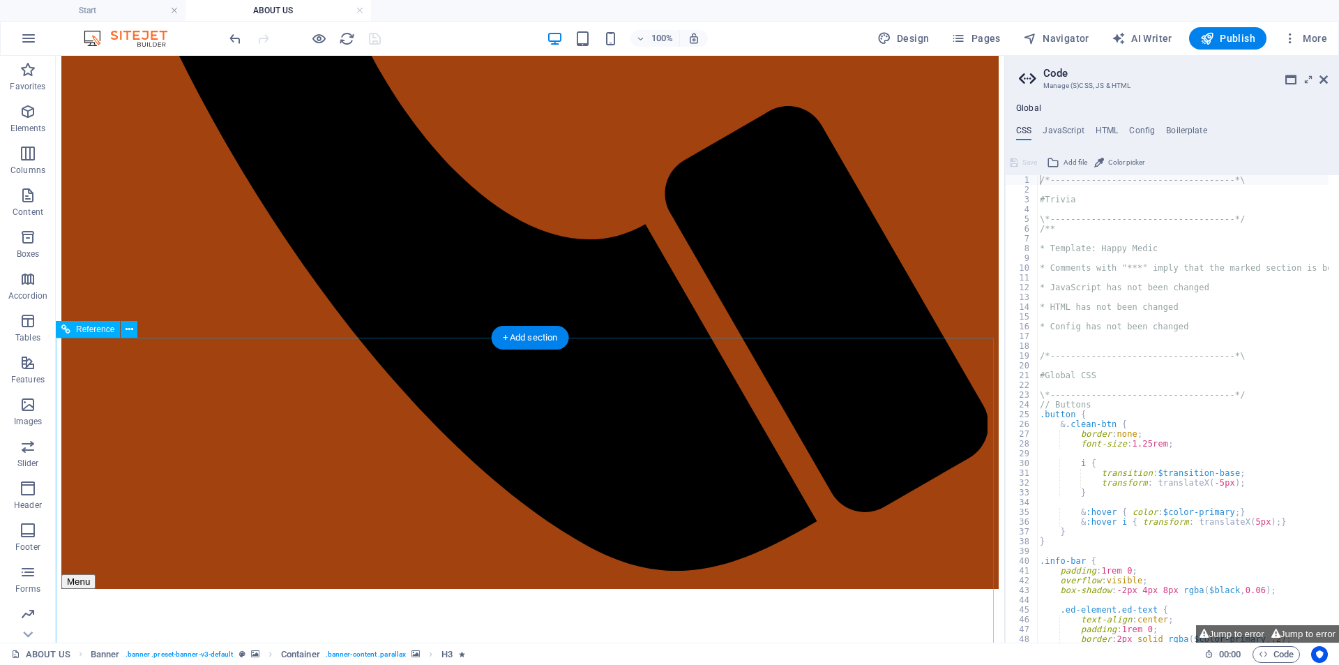
scroll to position [1172, 0]
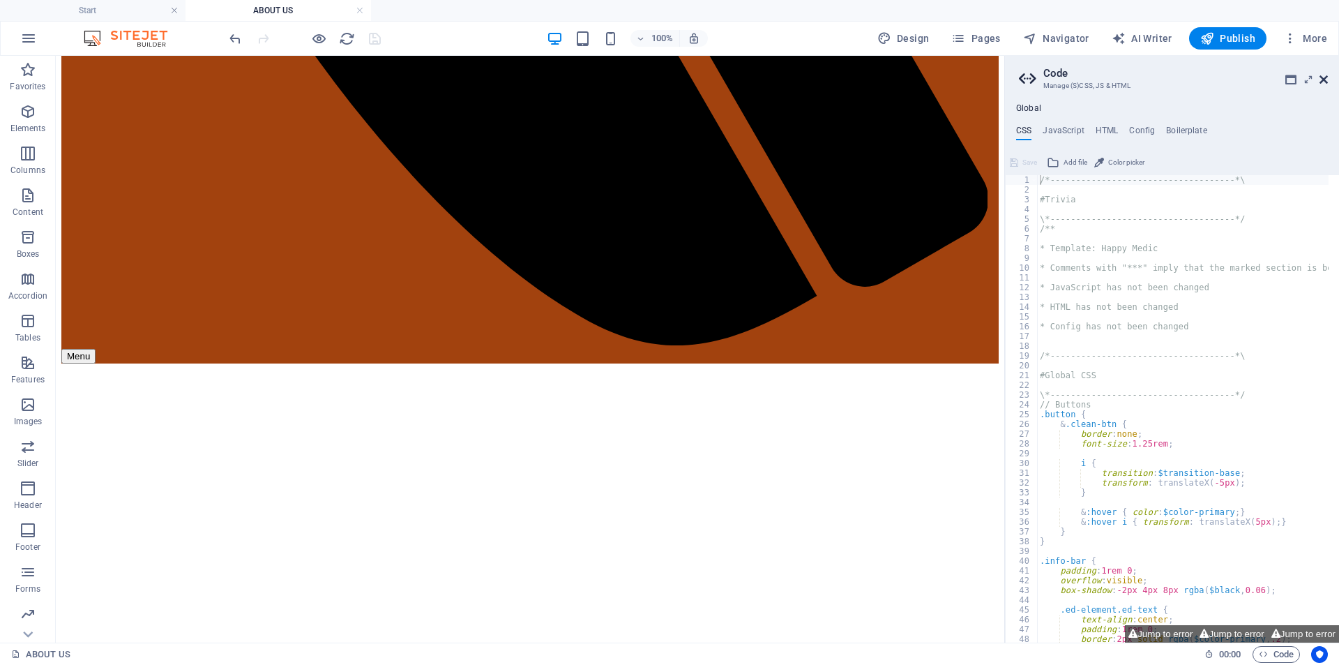
click at [1324, 79] on icon at bounding box center [1323, 79] width 8 height 11
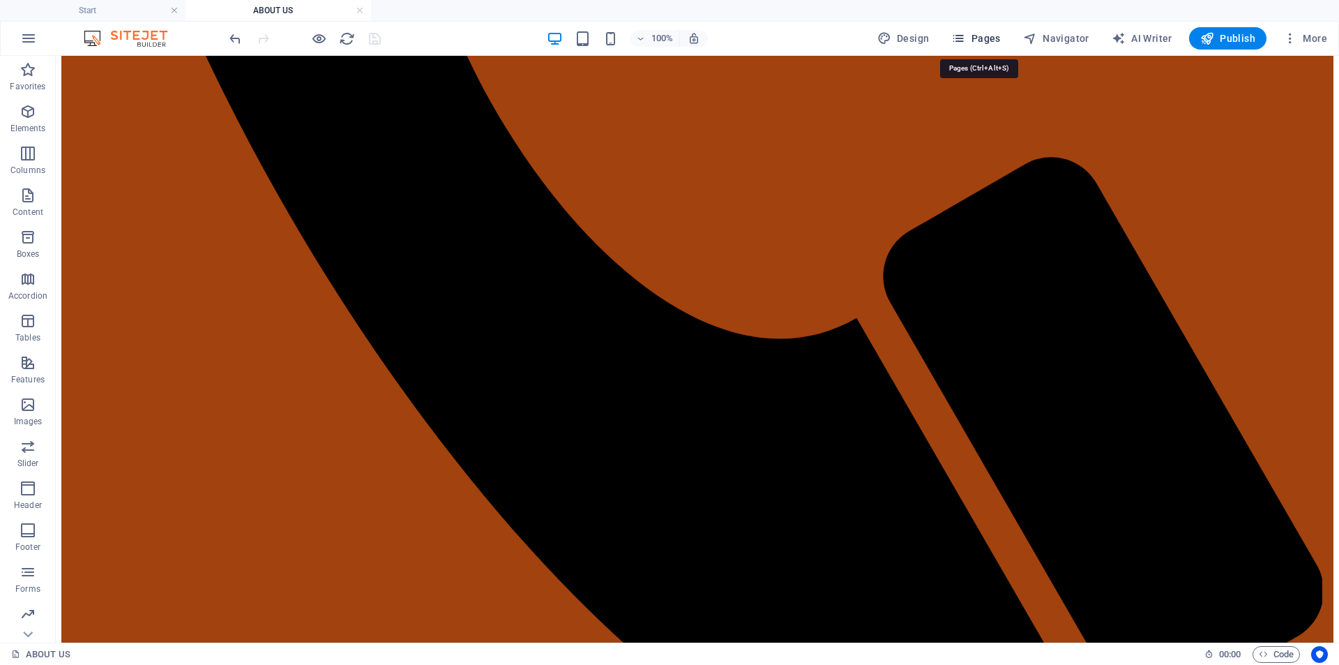
click at [980, 36] on span "Pages" at bounding box center [975, 38] width 49 height 14
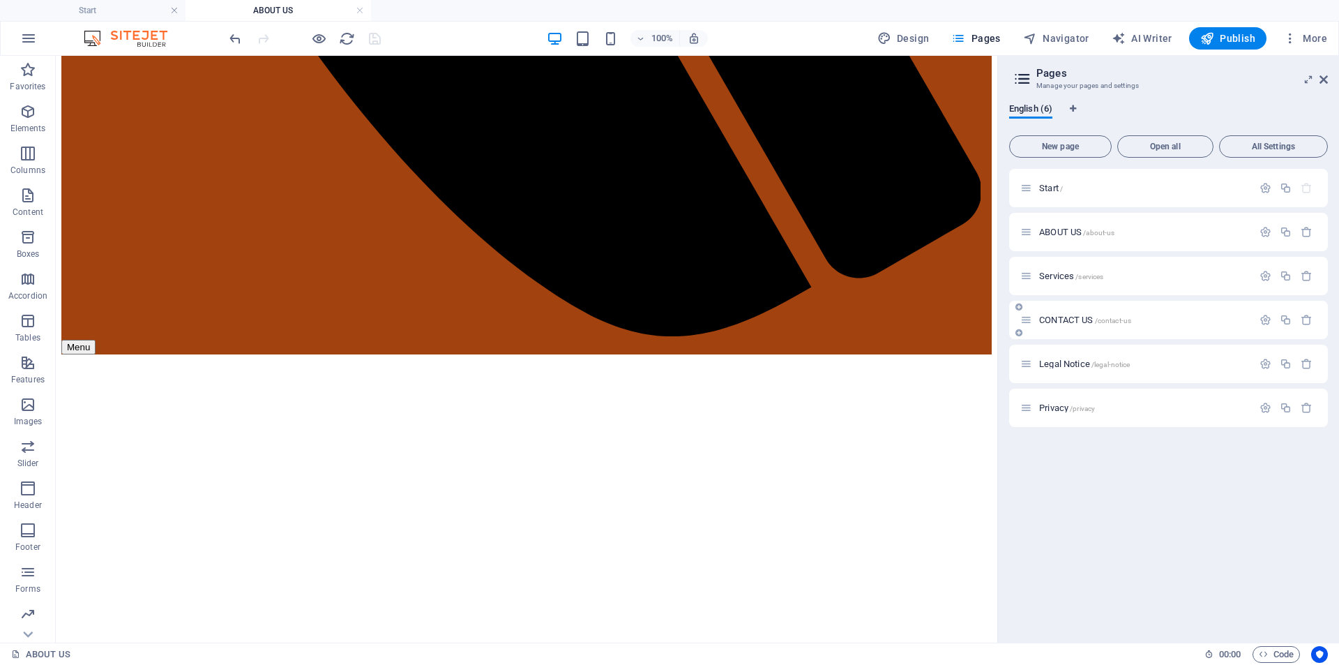
click at [1045, 324] on div "CONTACT US /contact-us" at bounding box center [1136, 320] width 232 height 16
click at [1045, 319] on span "CONTACT US /contact-us" at bounding box center [1085, 320] width 92 height 10
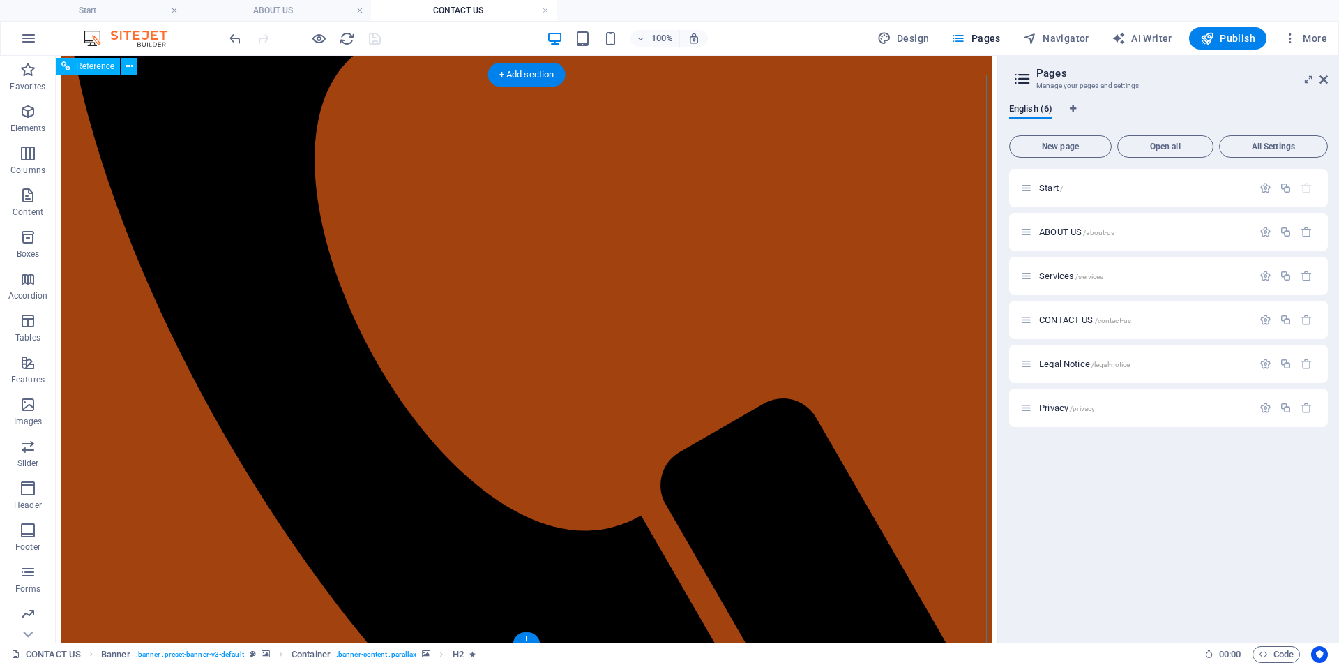
scroll to position [720, 0]
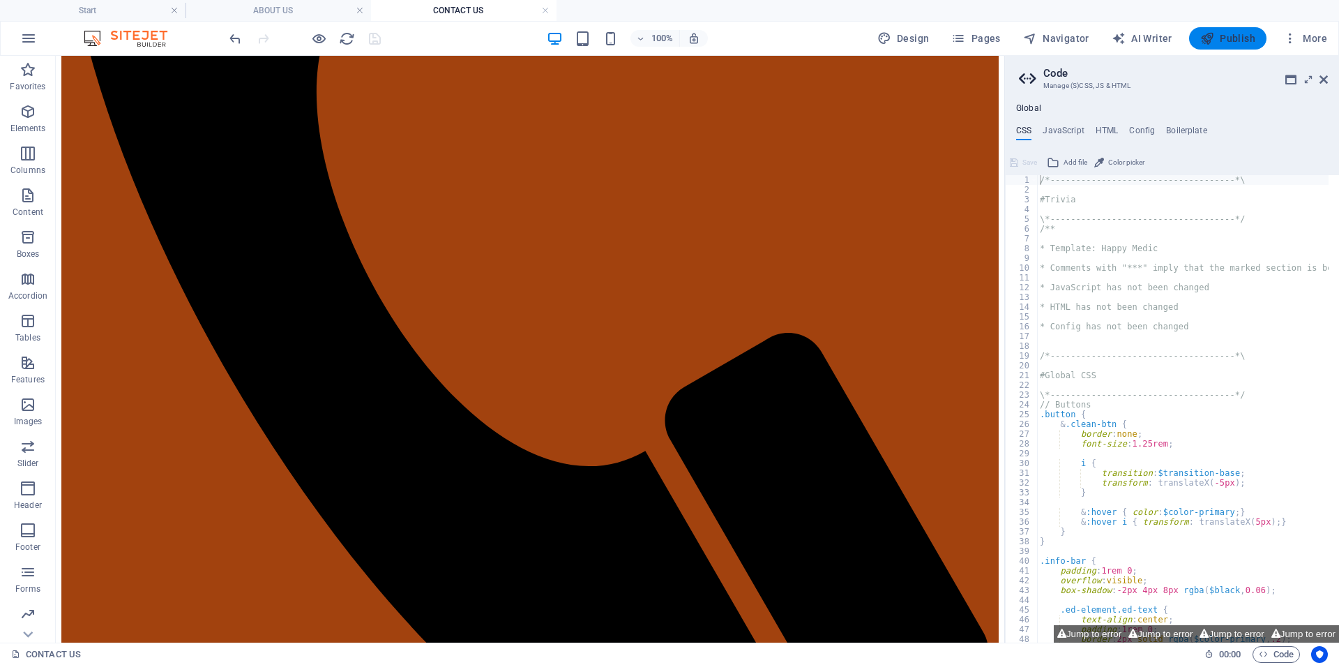
click at [1234, 31] on span "Publish" at bounding box center [1227, 38] width 55 height 14
